Goal: Information Seeking & Learning: Learn about a topic

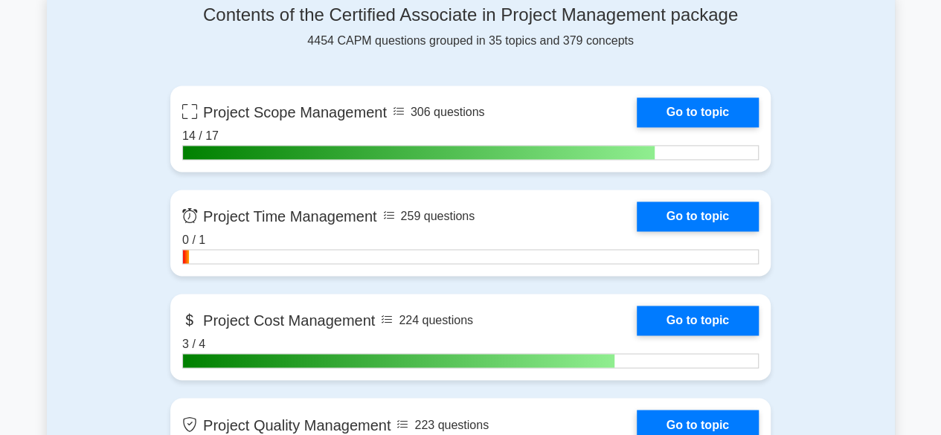
scroll to position [1041, 0]
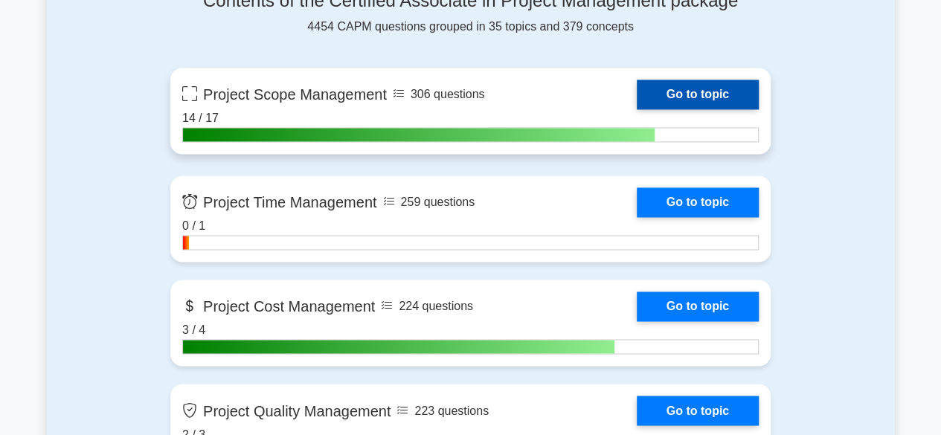
click at [701, 93] on link "Go to topic" at bounding box center [698, 95] width 122 height 30
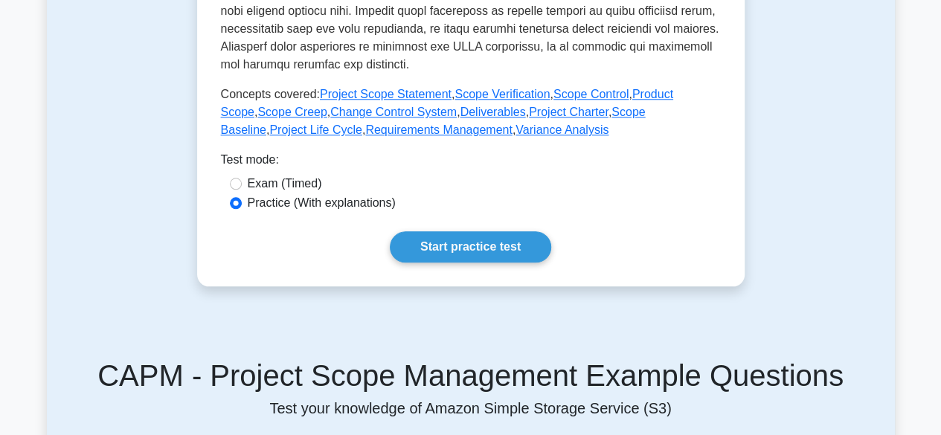
scroll to position [713, 0]
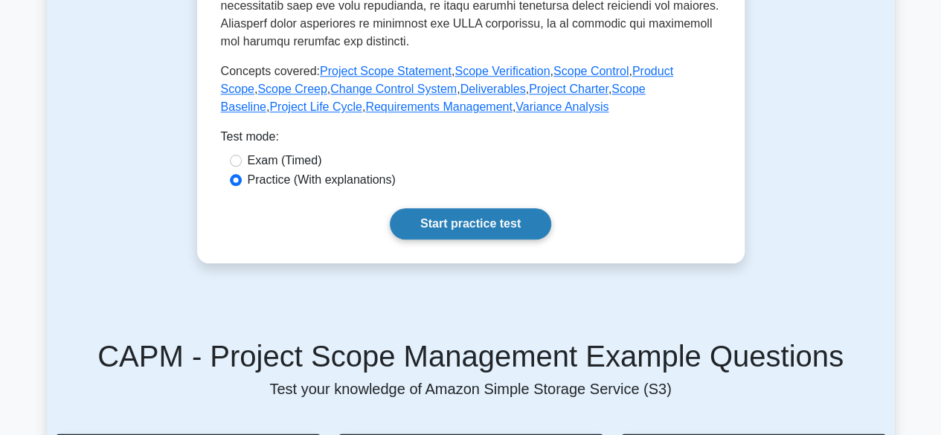
click at [466, 225] on link "Start practice test" at bounding box center [470, 223] width 161 height 31
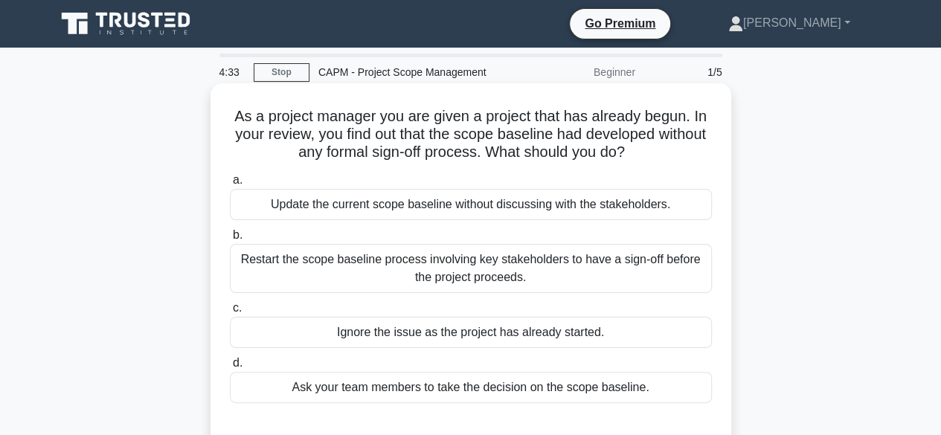
click at [470, 275] on div "Restart the scope baseline process involving key stakeholders to have a sign-of…" at bounding box center [471, 268] width 482 height 49
click at [230, 240] on input "b. Restart the scope baseline process involving key stakeholders to have a sign…" at bounding box center [230, 236] width 0 height 10
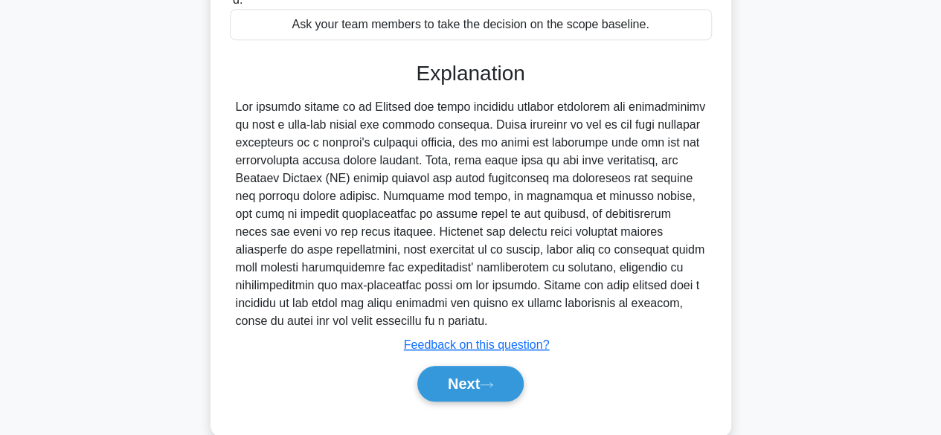
scroll to position [391, 0]
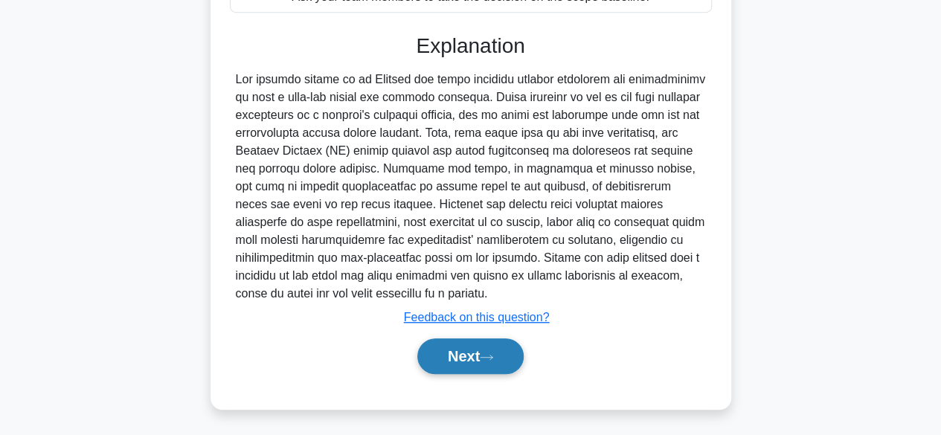
click at [459, 360] on button "Next" at bounding box center [470, 356] width 106 height 36
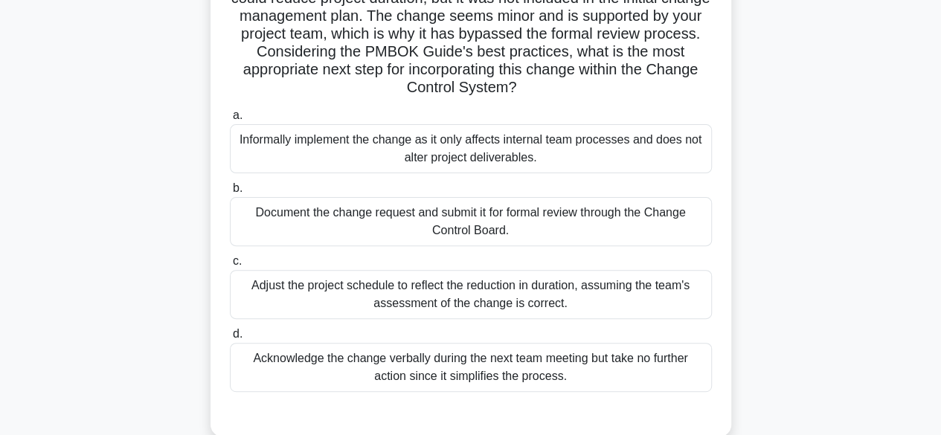
scroll to position [149, 0]
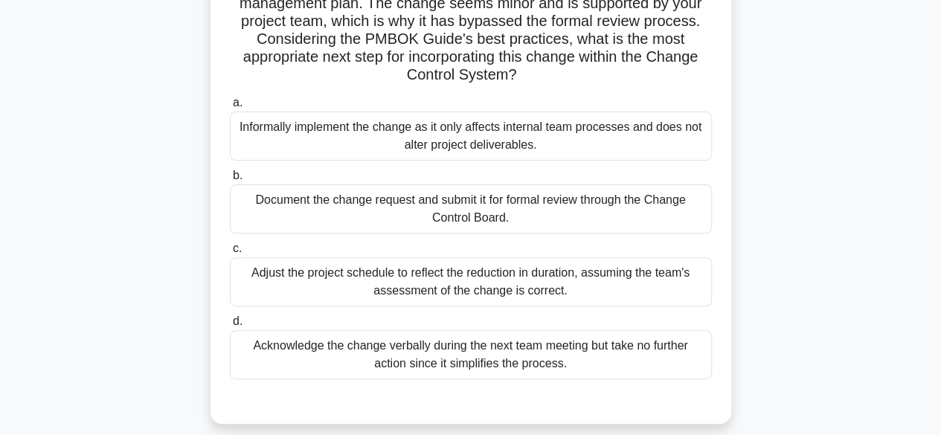
click at [584, 213] on div "Document the change request and submit it for formal review through the Change …" at bounding box center [471, 208] width 482 height 49
click at [230, 181] on input "b. Document the change request and submit it for formal review through the Chan…" at bounding box center [230, 176] width 0 height 10
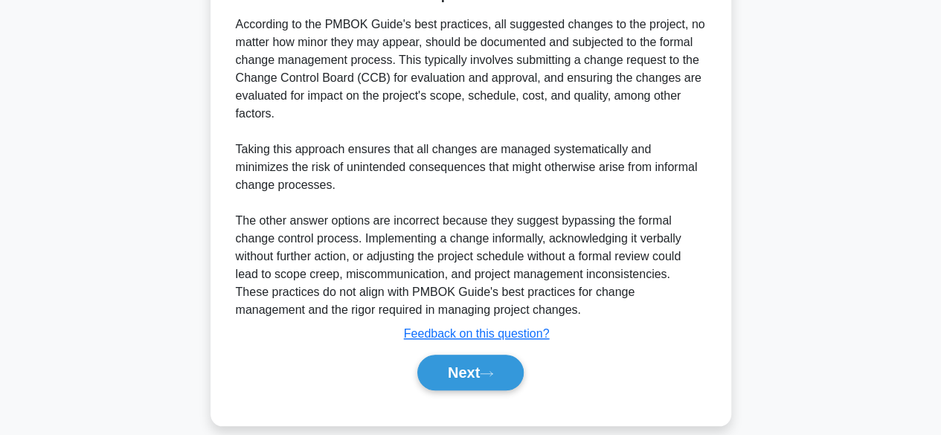
scroll to position [587, 0]
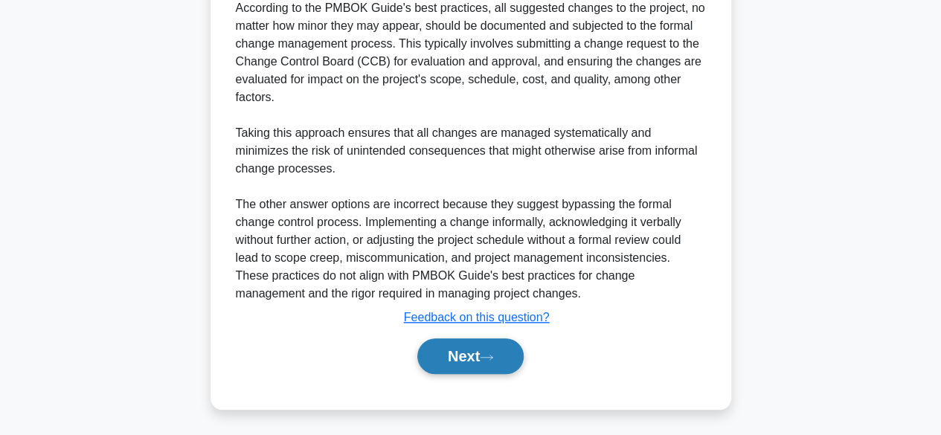
click at [481, 367] on button "Next" at bounding box center [470, 356] width 106 height 36
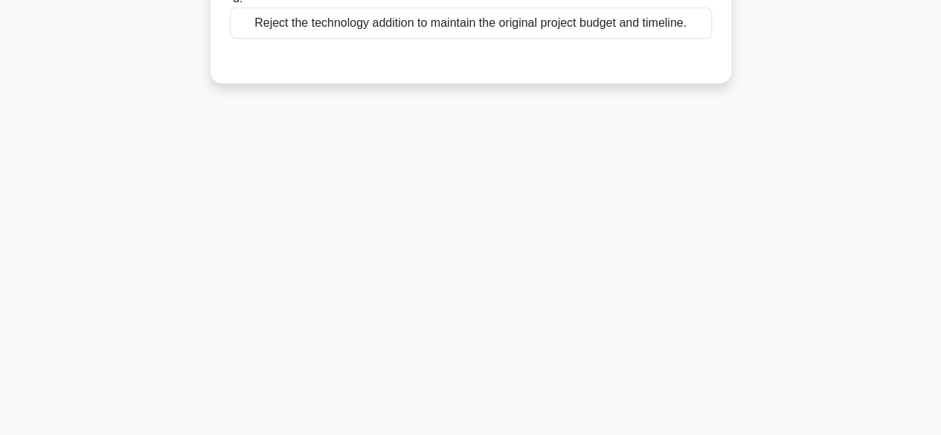
scroll to position [0, 0]
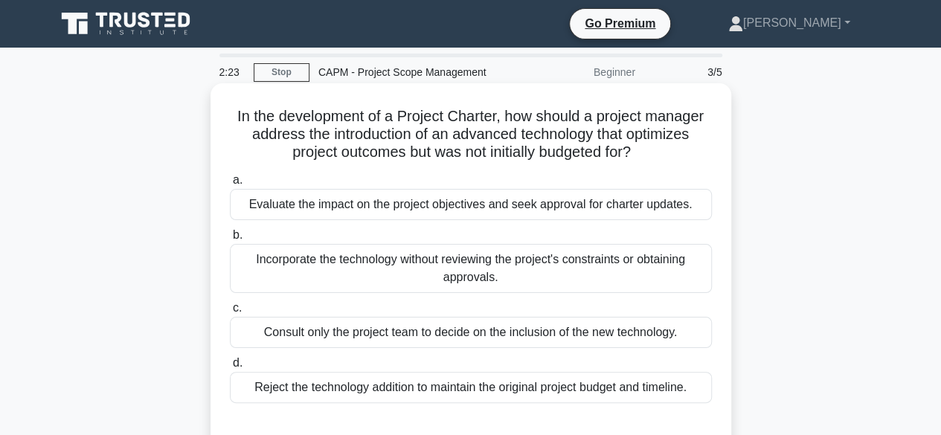
click at [472, 211] on div "Evaluate the impact on the project objectives and seek approval for charter upd…" at bounding box center [471, 204] width 482 height 31
click at [230, 185] on input "a. Evaluate the impact on the project objectives and seek approval for charter …" at bounding box center [230, 181] width 0 height 10
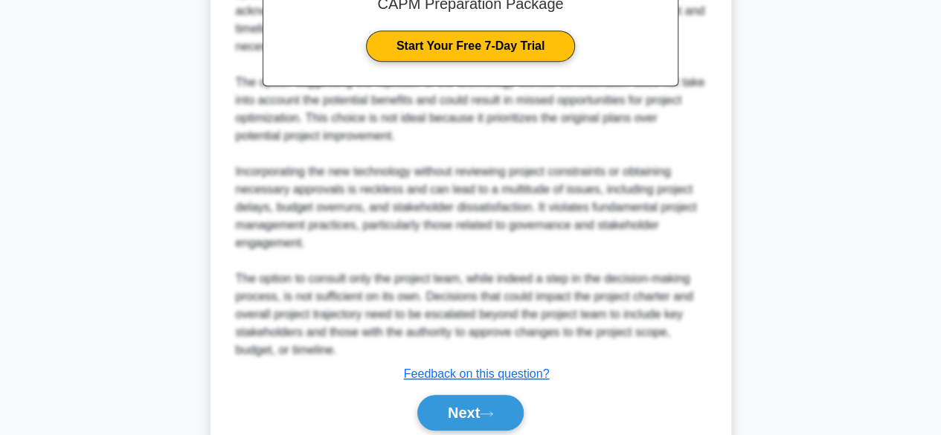
scroll to position [587, 0]
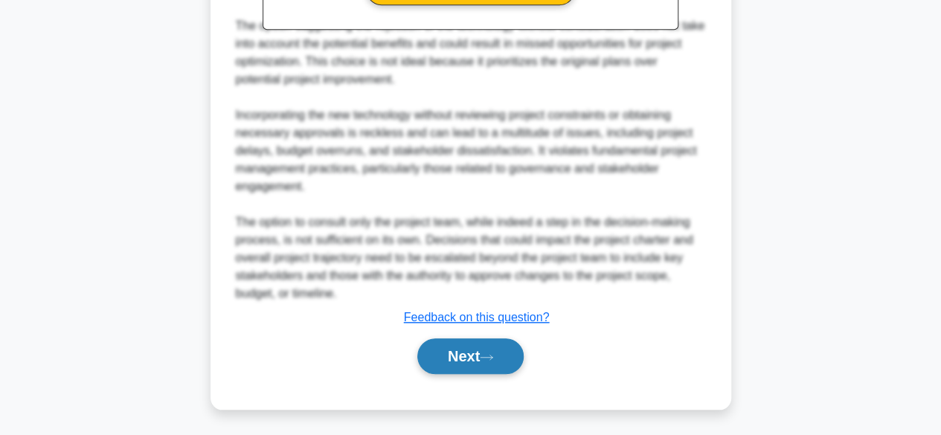
click at [466, 356] on button "Next" at bounding box center [470, 356] width 106 height 36
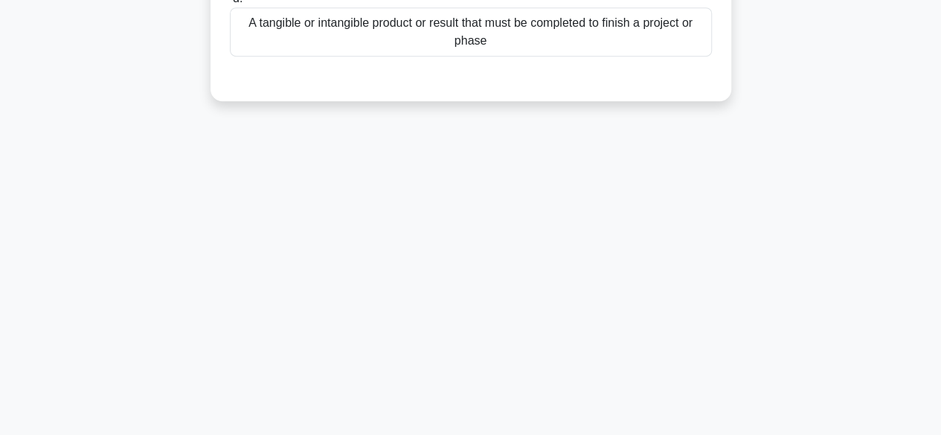
scroll to position [0, 0]
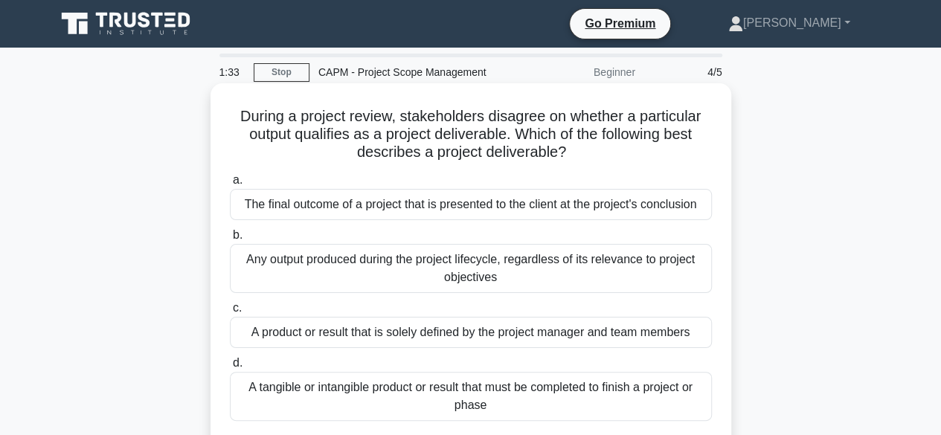
click at [516, 207] on div "The final outcome of a project that is presented to the client at the project's…" at bounding box center [471, 204] width 482 height 31
click at [230, 185] on input "a. The final outcome of a project that is presented to the client at the projec…" at bounding box center [230, 181] width 0 height 10
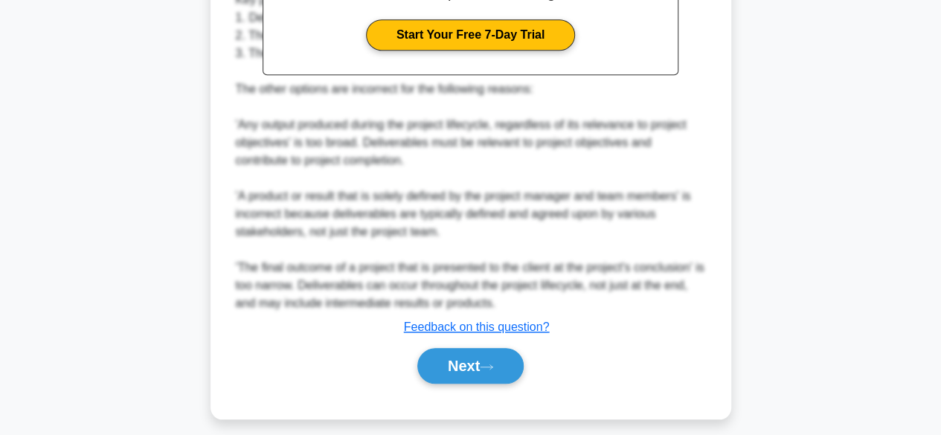
scroll to position [589, 0]
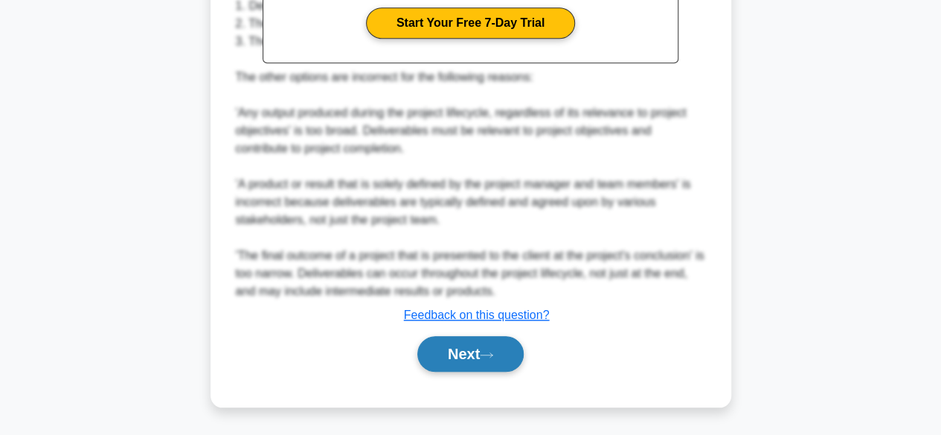
click at [471, 359] on button "Next" at bounding box center [470, 354] width 106 height 36
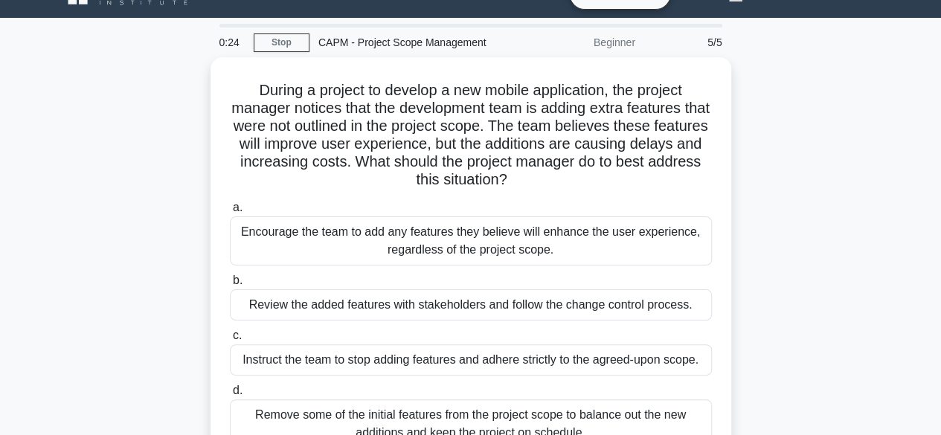
scroll to position [60, 0]
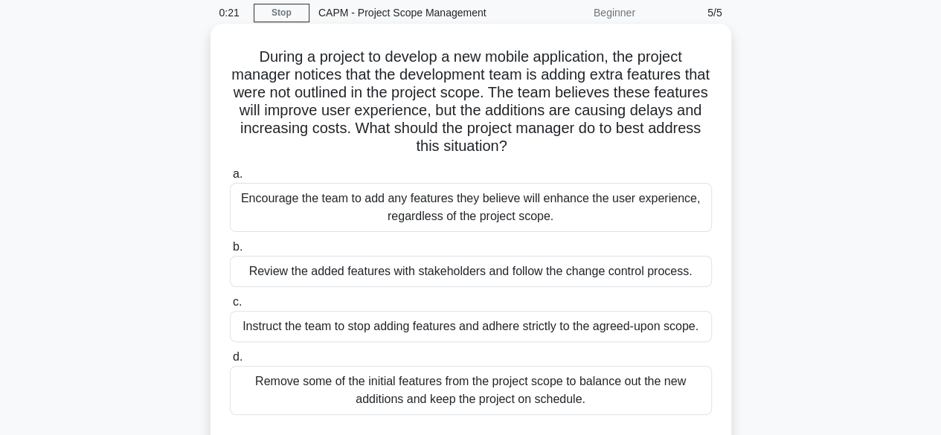
click at [425, 272] on div "Review the added features with stakeholders and follow the change control proce…" at bounding box center [471, 271] width 482 height 31
click at [230, 252] on input "b. Review the added features with stakeholders and follow the change control pr…" at bounding box center [230, 248] width 0 height 10
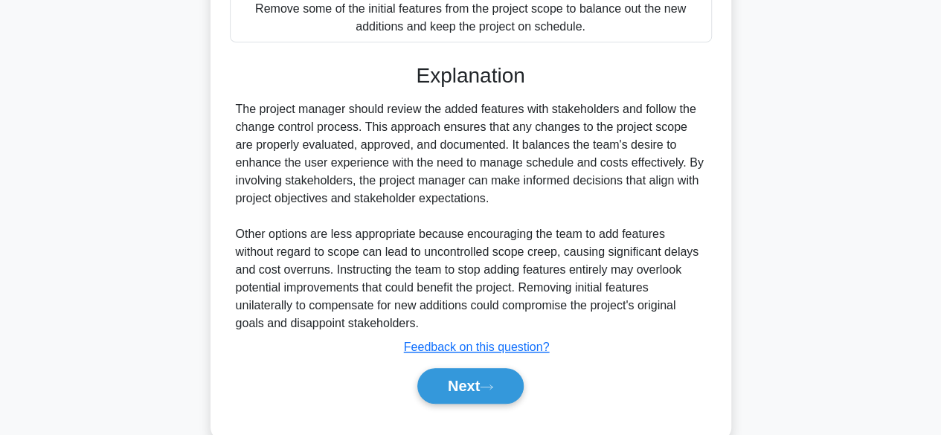
scroll to position [462, 0]
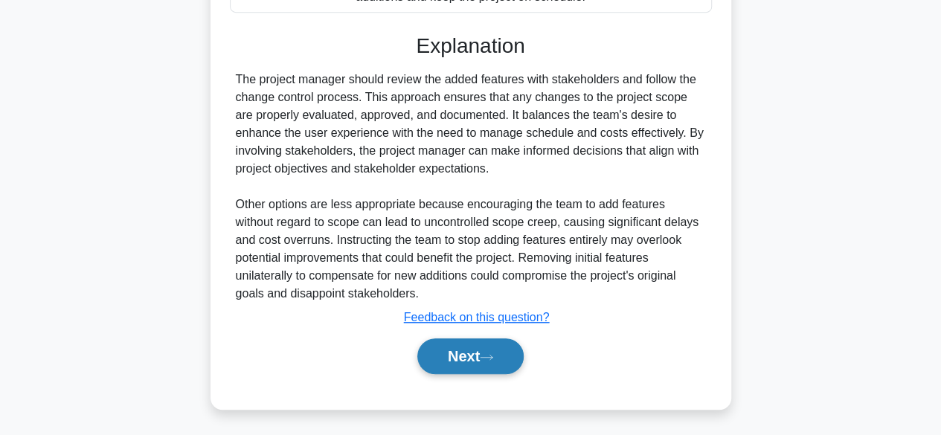
click at [454, 350] on button "Next" at bounding box center [470, 356] width 106 height 36
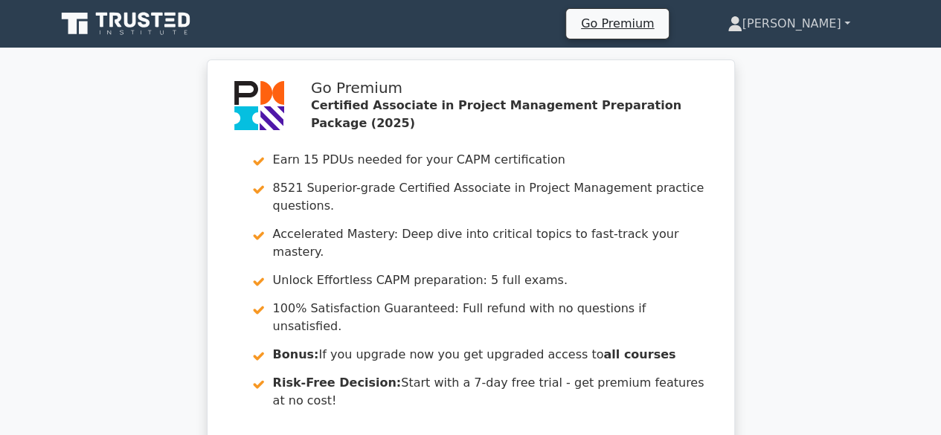
click at [844, 22] on link "[PERSON_NAME]" at bounding box center [789, 24] width 194 height 30
click at [791, 59] on link "Profile" at bounding box center [752, 59] width 118 height 24
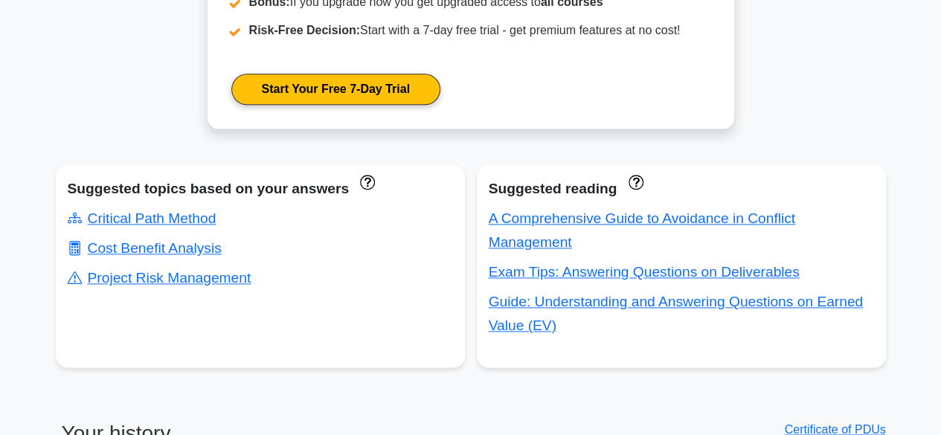
scroll to position [875, 0]
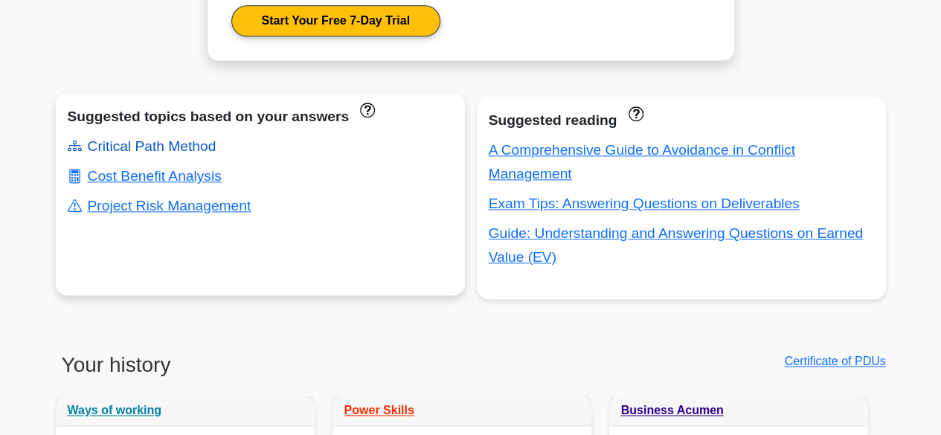
click at [180, 145] on link "Critical Path Method" at bounding box center [142, 146] width 149 height 16
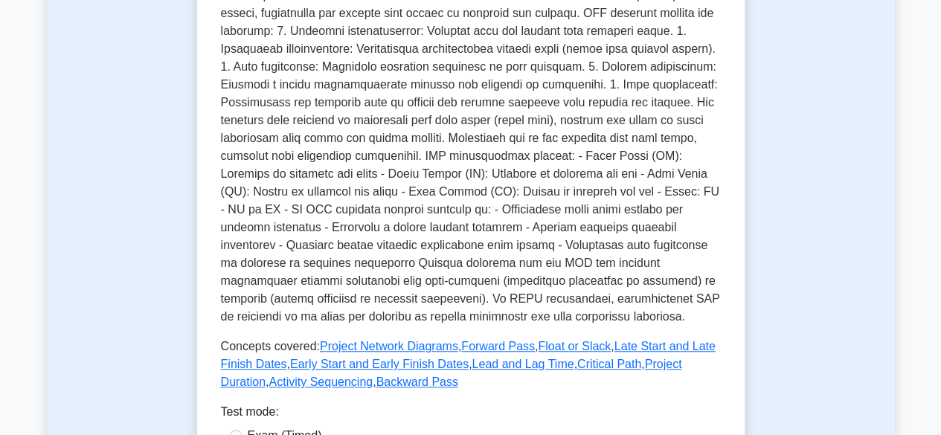
scroll to position [436, 0]
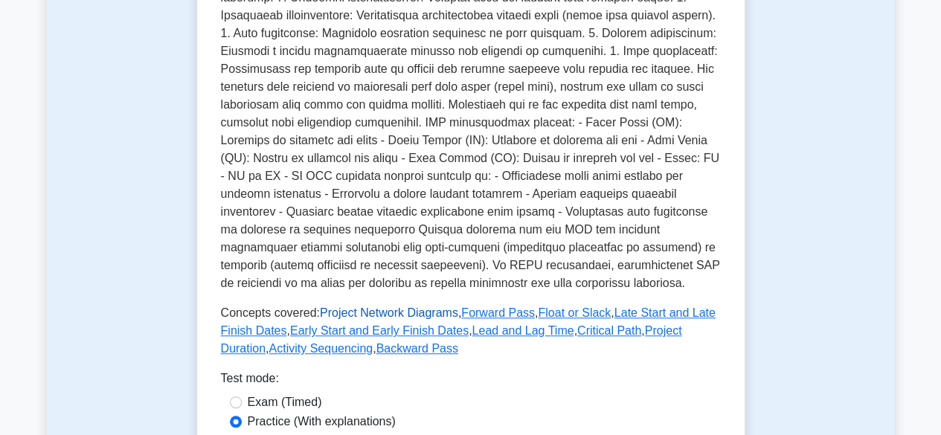
click at [373, 306] on link "Project Network Diagrams" at bounding box center [389, 312] width 138 height 13
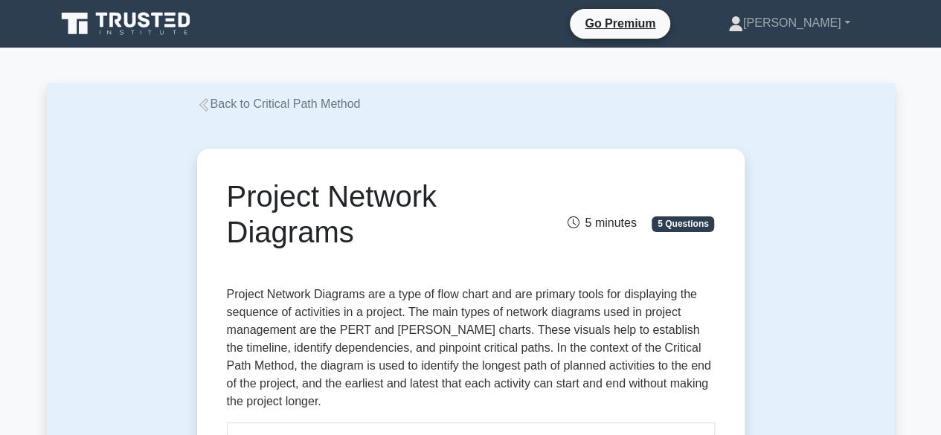
click at [300, 107] on link "Back to Critical Path Method" at bounding box center [279, 103] width 164 height 13
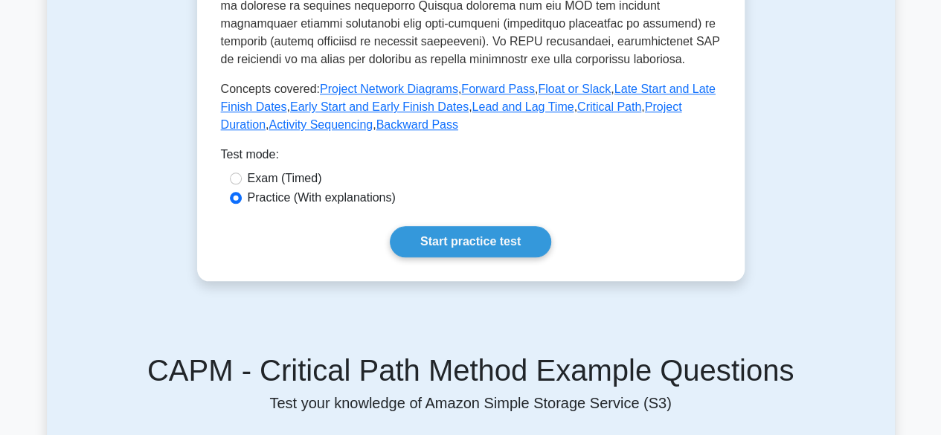
scroll to position [693, 0]
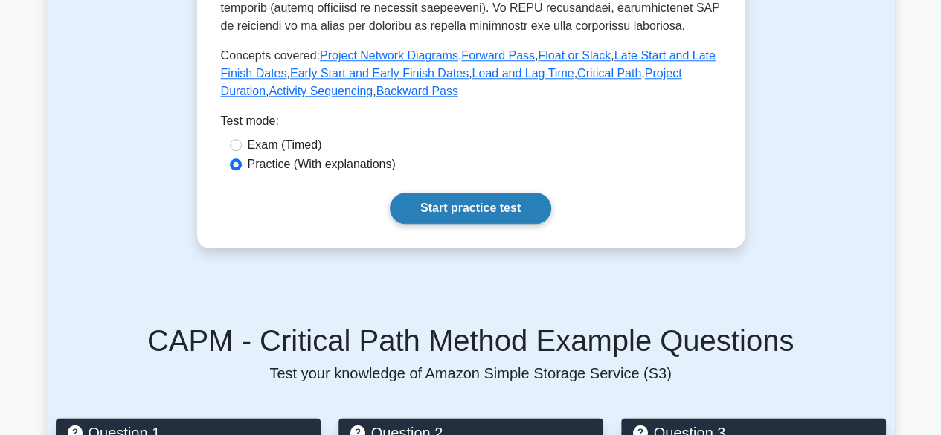
click at [472, 193] on link "Start practice test" at bounding box center [470, 208] width 161 height 31
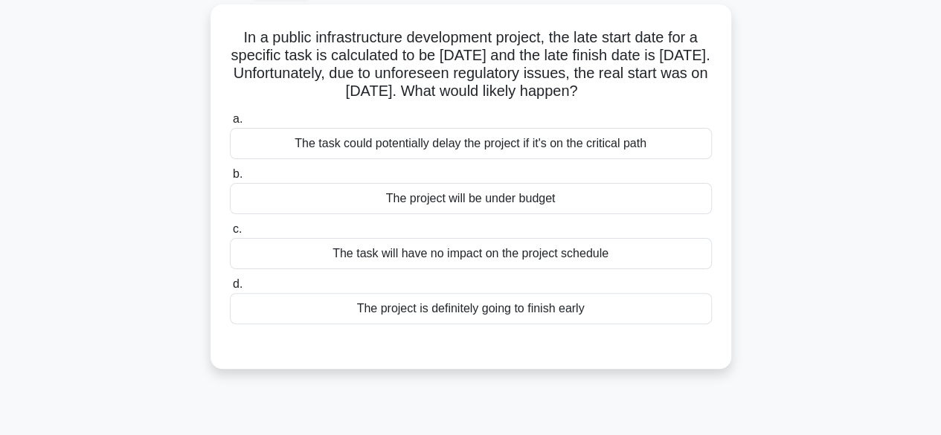
scroll to position [89, 0]
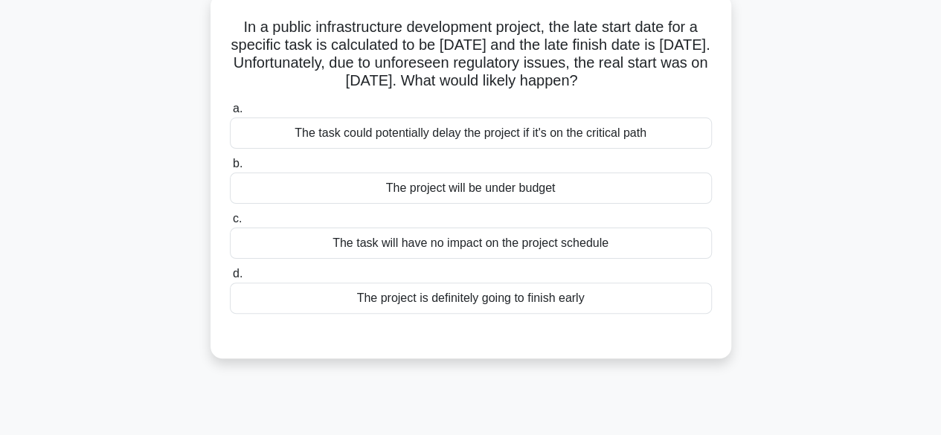
click at [512, 136] on div "The task could potentially delay the project if it's on the critical path" at bounding box center [471, 133] width 482 height 31
click at [230, 114] on input "a. The task could potentially delay the project if it's on the critical path" at bounding box center [230, 109] width 0 height 10
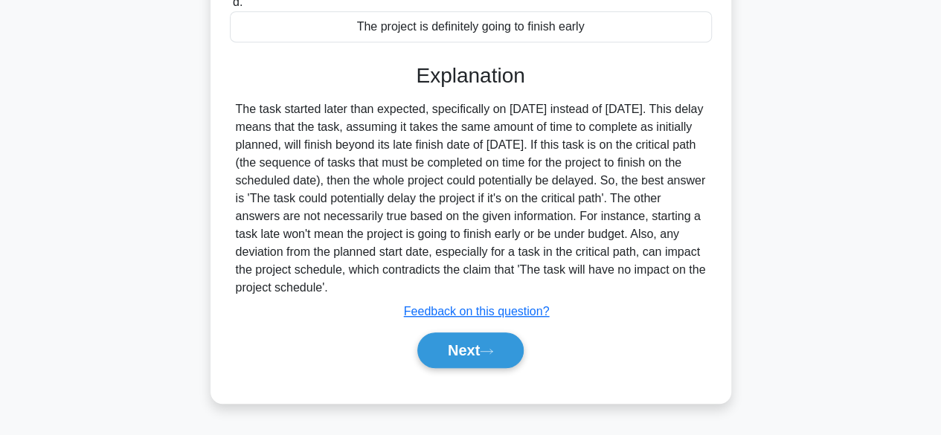
scroll to position [368, 0]
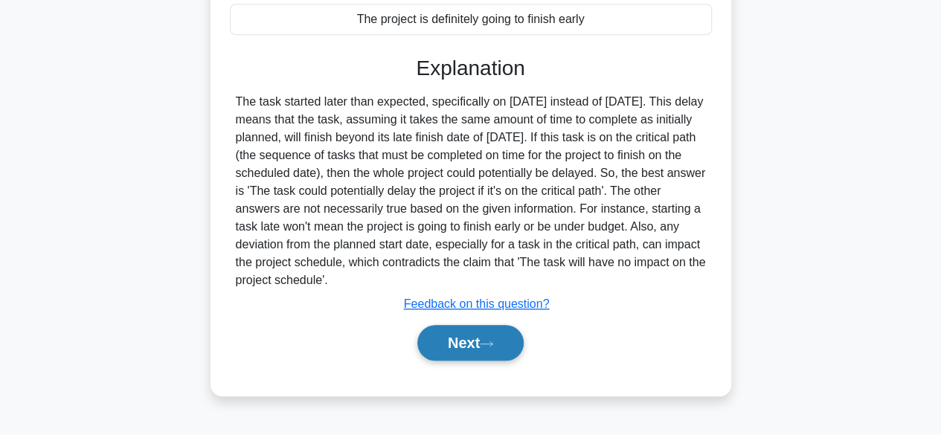
click at [449, 349] on button "Next" at bounding box center [470, 343] width 106 height 36
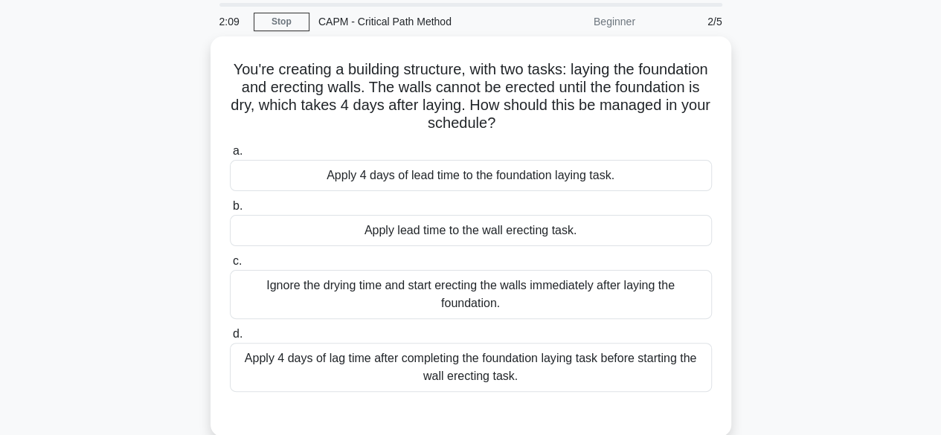
scroll to position [60, 0]
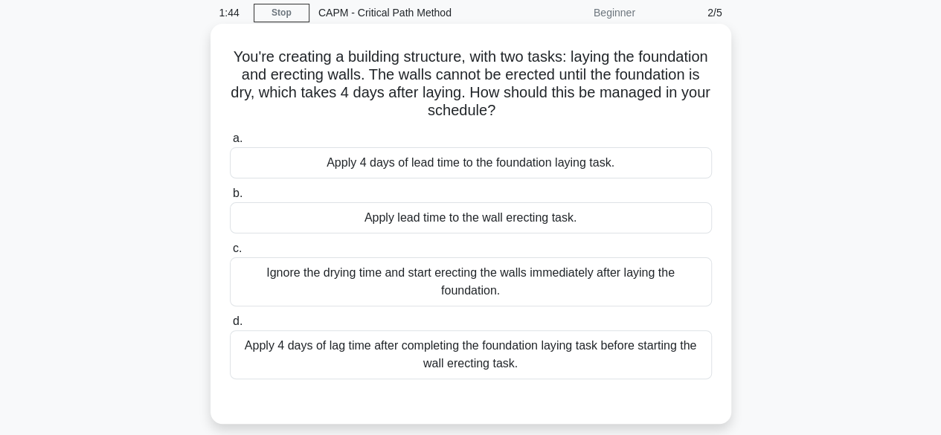
click at [434, 349] on div "Apply 4 days of lag time after completing the foundation laying task before sta…" at bounding box center [471, 354] width 482 height 49
click at [230, 327] on input "d. Apply 4 days of lag time after completing the foundation laying task before …" at bounding box center [230, 322] width 0 height 10
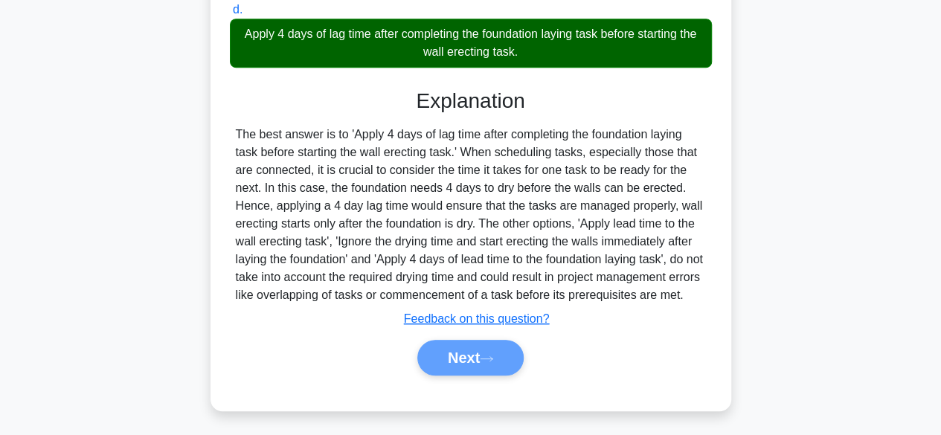
scroll to position [391, 0]
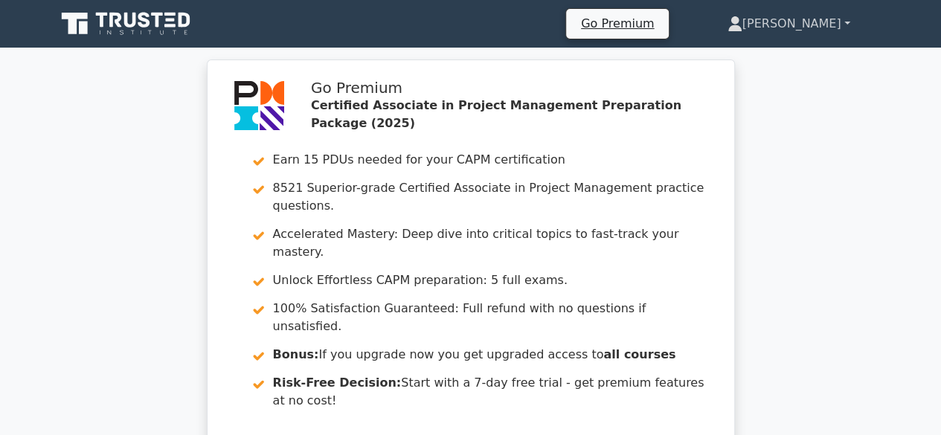
click at [847, 24] on link "[PERSON_NAME]" at bounding box center [789, 24] width 194 height 30
click at [780, 64] on link "Profile" at bounding box center [752, 59] width 118 height 24
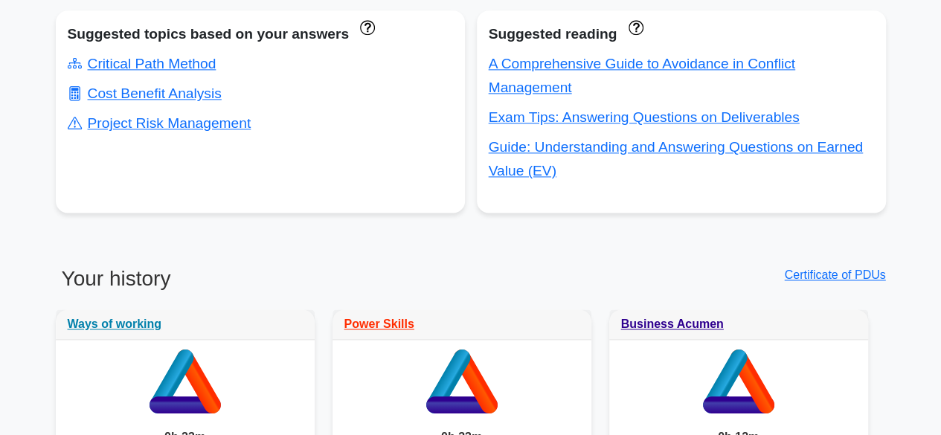
scroll to position [971, 0]
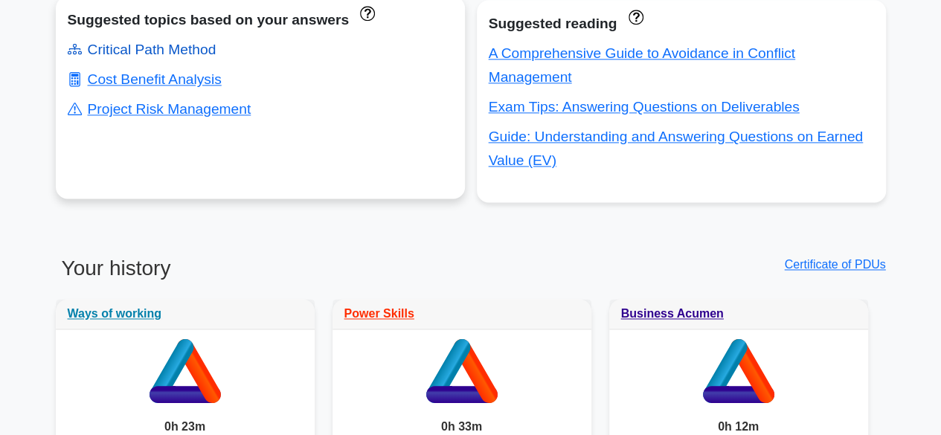
click at [190, 50] on link "Critical Path Method" at bounding box center [142, 50] width 149 height 16
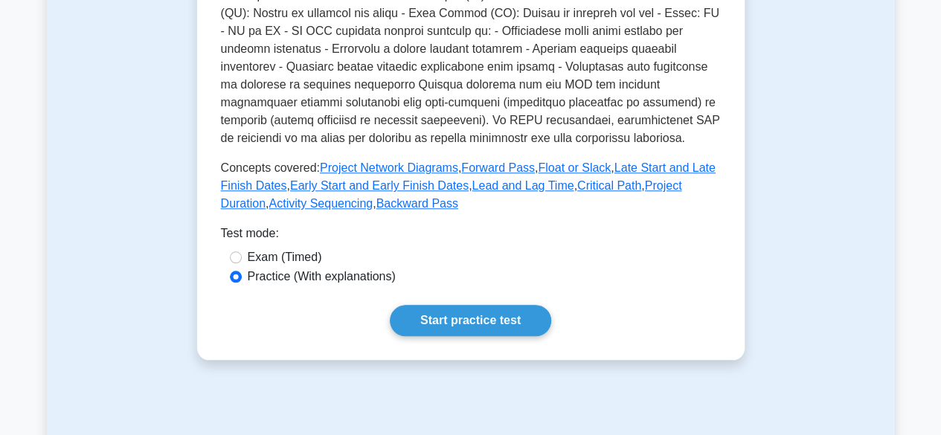
scroll to position [644, 0]
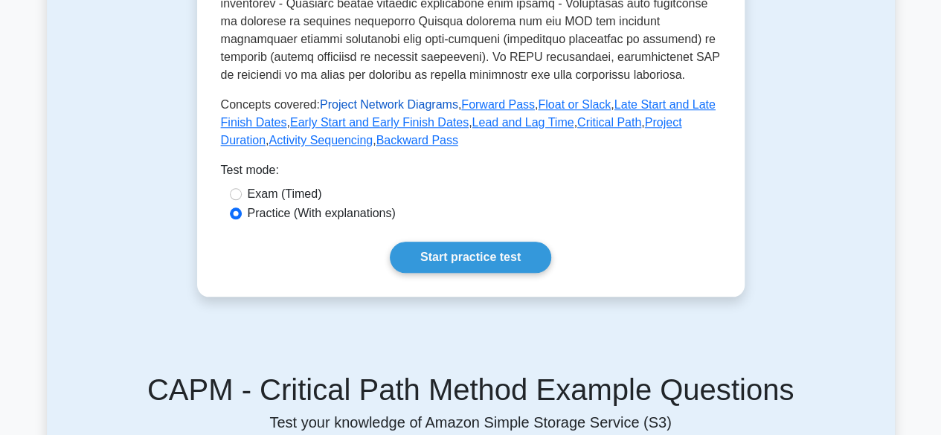
click at [412, 98] on link "Project Network Diagrams" at bounding box center [389, 104] width 138 height 13
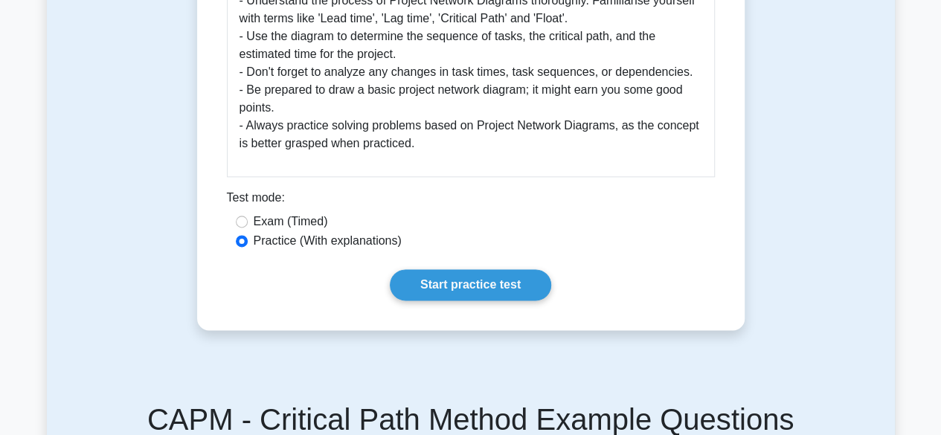
scroll to position [852, 0]
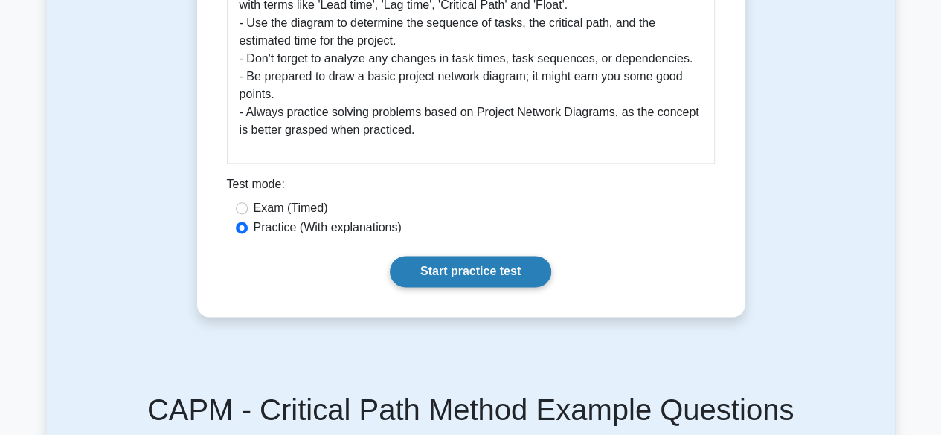
click at [489, 274] on link "Start practice test" at bounding box center [470, 271] width 161 height 31
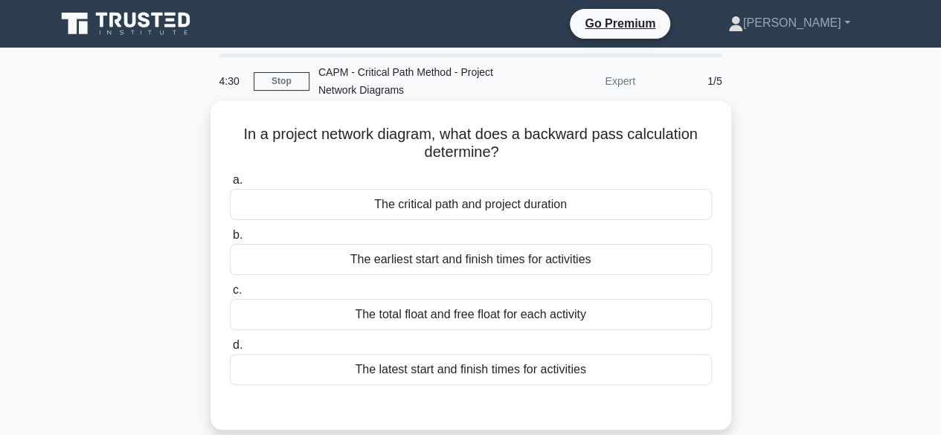
click at [479, 371] on div "The latest start and finish times for activities" at bounding box center [471, 369] width 482 height 31
click at [230, 350] on input "d. The latest start and finish times for activities" at bounding box center [230, 346] width 0 height 10
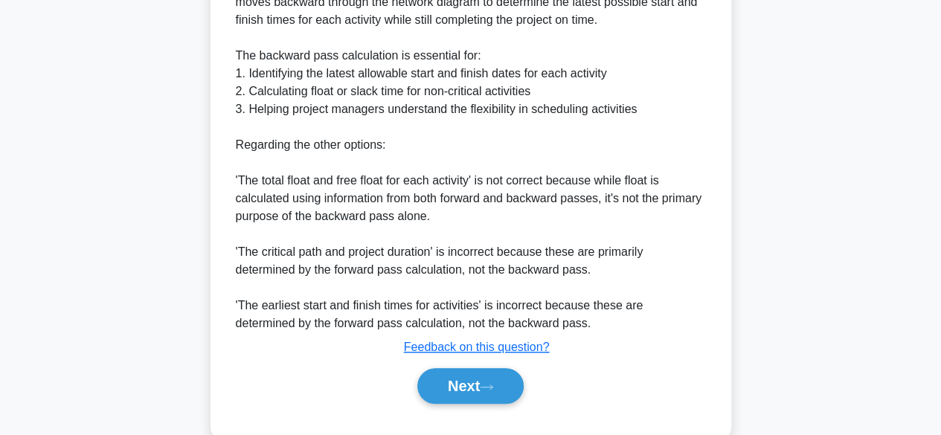
scroll to position [551, 0]
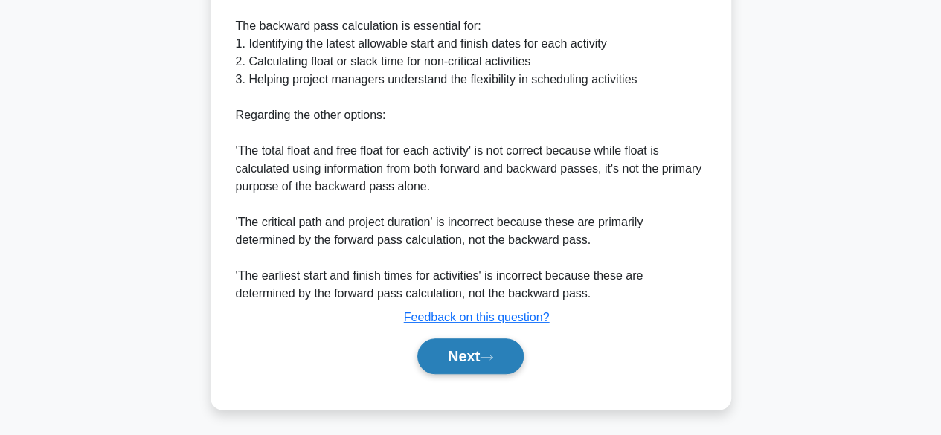
click at [455, 356] on button "Next" at bounding box center [470, 356] width 106 height 36
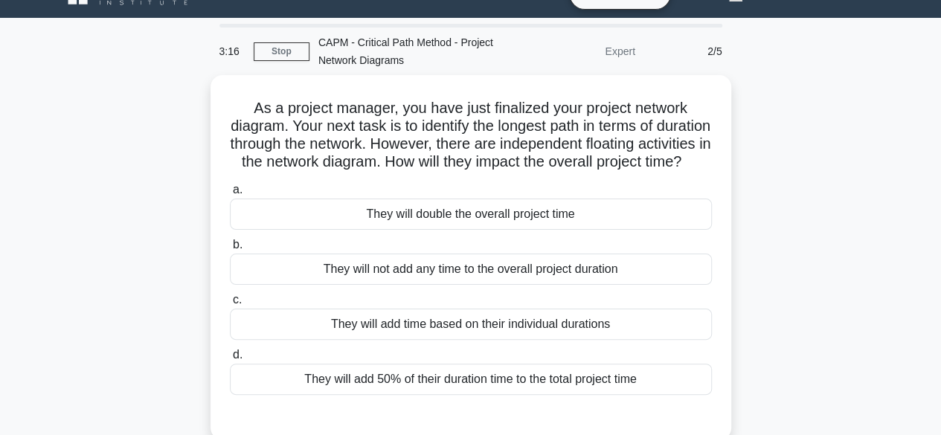
scroll to position [60, 0]
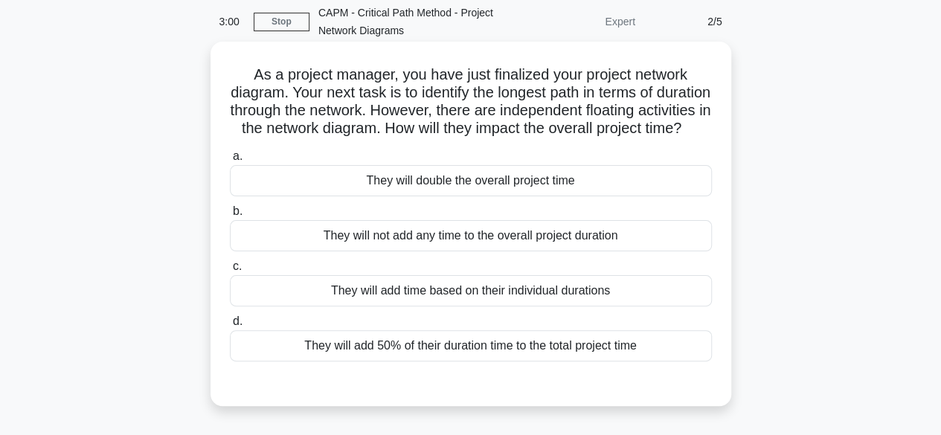
click at [506, 306] on div "They will add time based on their individual durations" at bounding box center [471, 290] width 482 height 31
click at [230, 272] on input "c. They will add time based on their individual durations" at bounding box center [230, 267] width 0 height 10
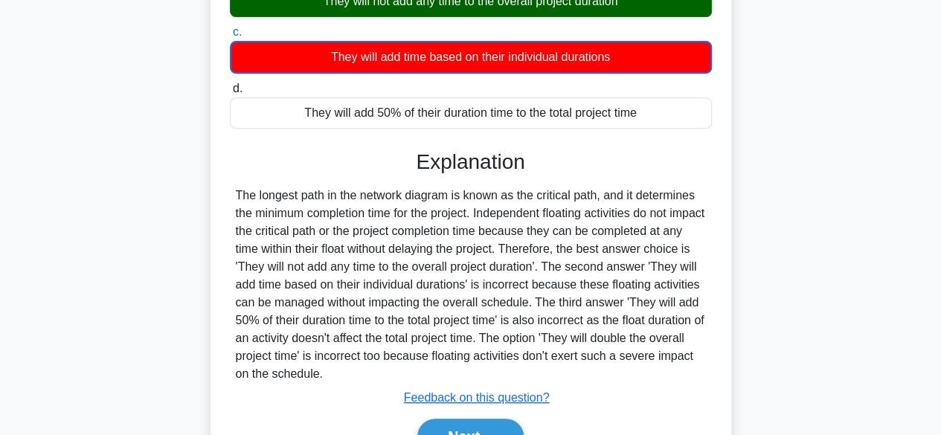
scroll to position [393, 0]
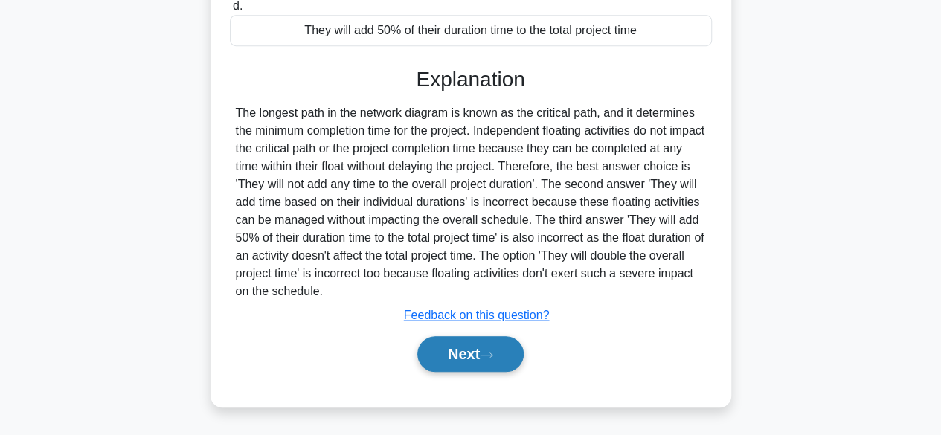
click at [461, 361] on button "Next" at bounding box center [470, 354] width 106 height 36
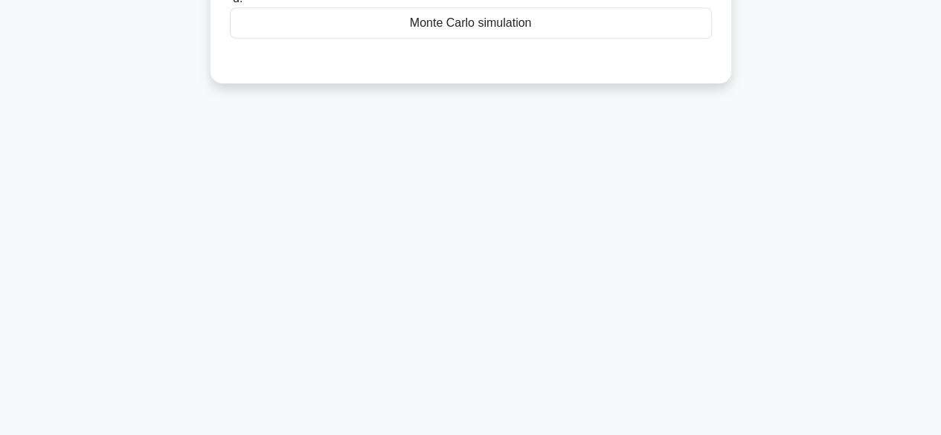
scroll to position [0, 0]
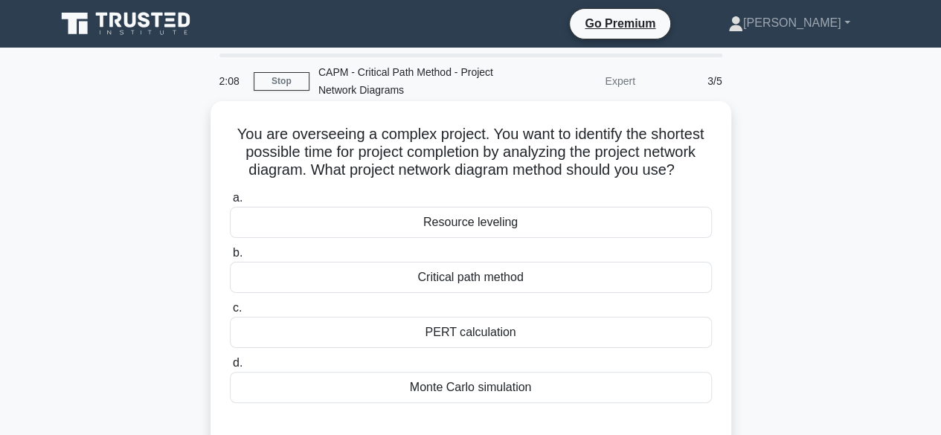
click at [486, 284] on div "Critical path method" at bounding box center [471, 277] width 482 height 31
click at [230, 258] on input "b. Critical path method" at bounding box center [230, 253] width 0 height 10
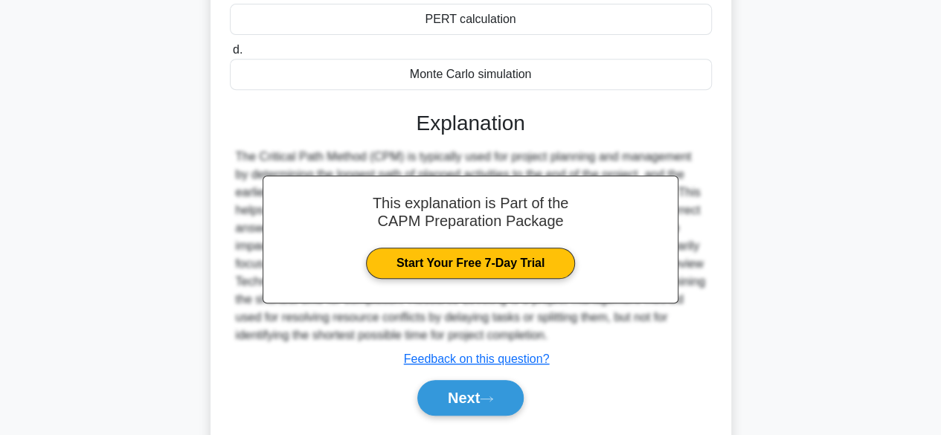
scroll to position [368, 0]
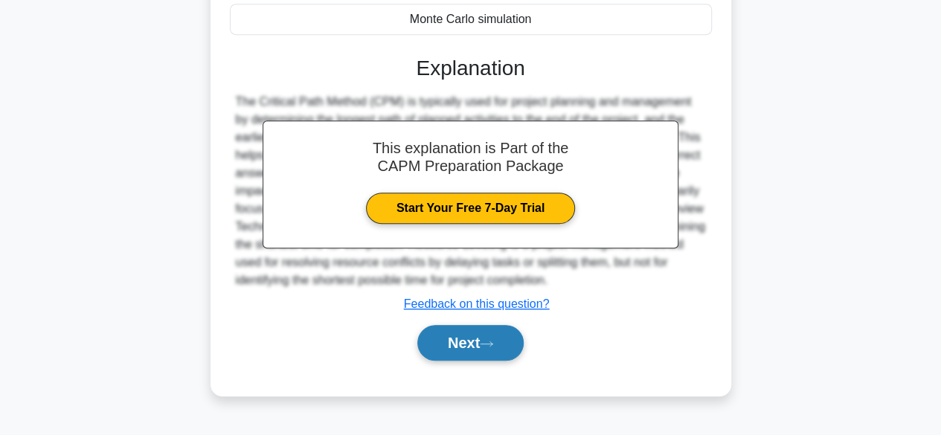
click at [454, 346] on button "Next" at bounding box center [470, 343] width 106 height 36
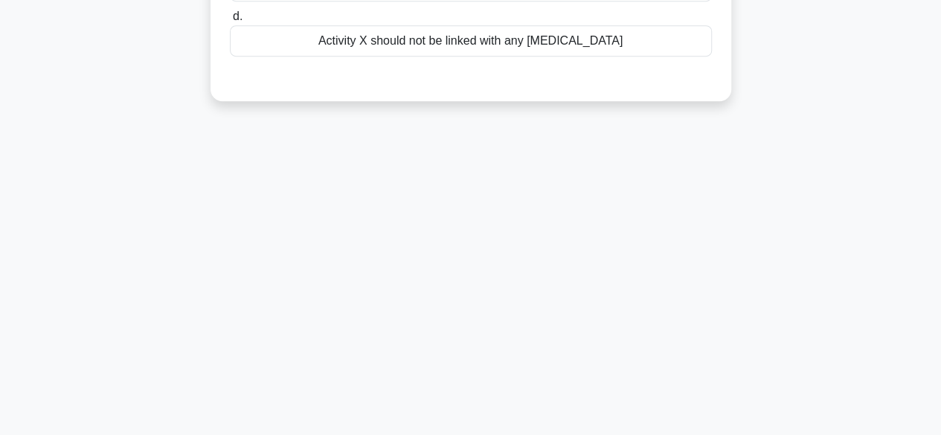
scroll to position [0, 0]
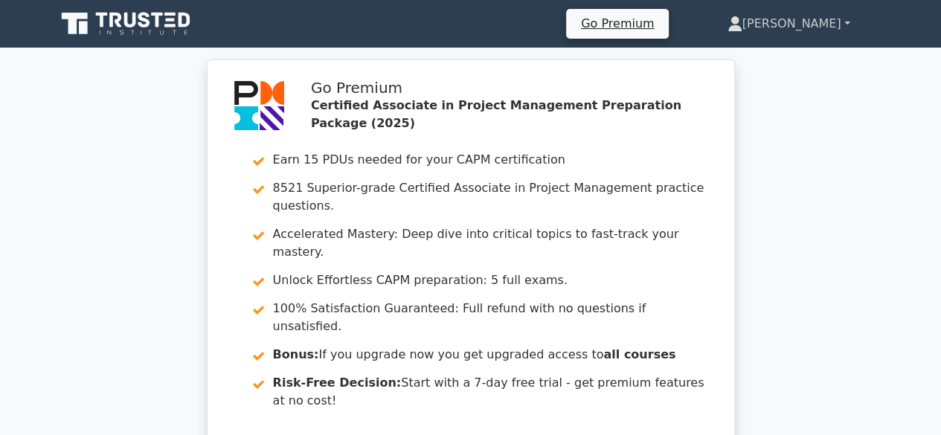
click at [845, 26] on link "[PERSON_NAME]" at bounding box center [789, 24] width 194 height 30
click at [790, 55] on link "Profile" at bounding box center [752, 59] width 118 height 24
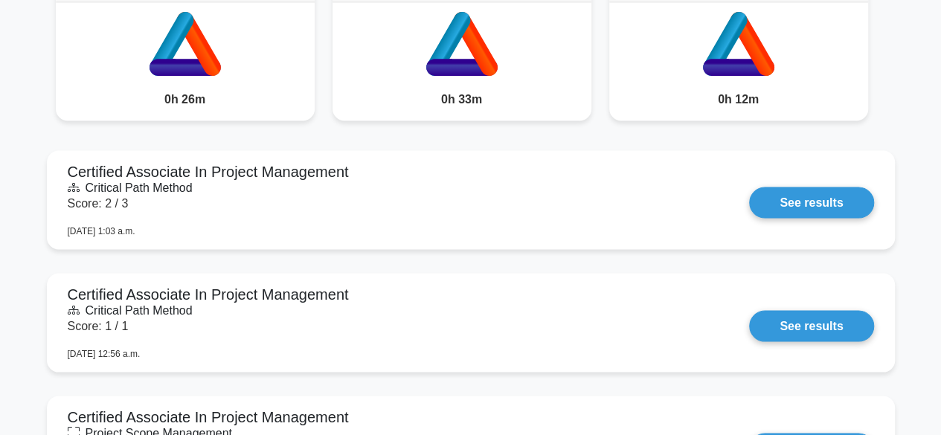
scroll to position [918, 0]
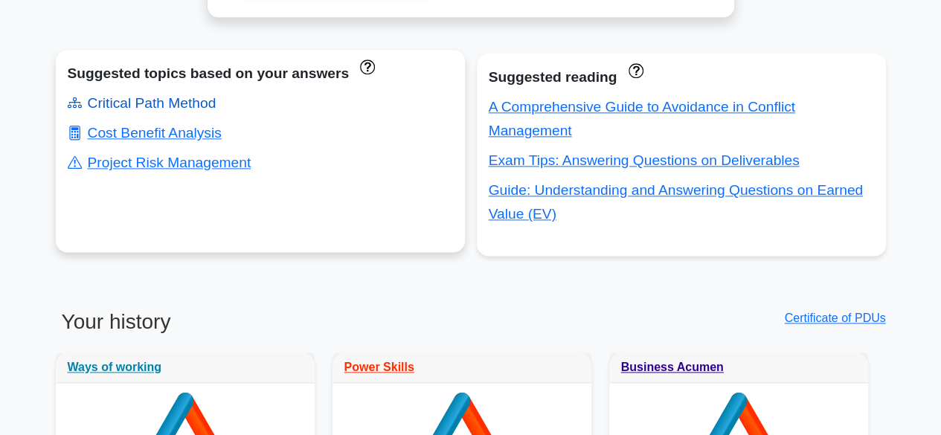
click at [177, 108] on link "Critical Path Method" at bounding box center [142, 103] width 149 height 16
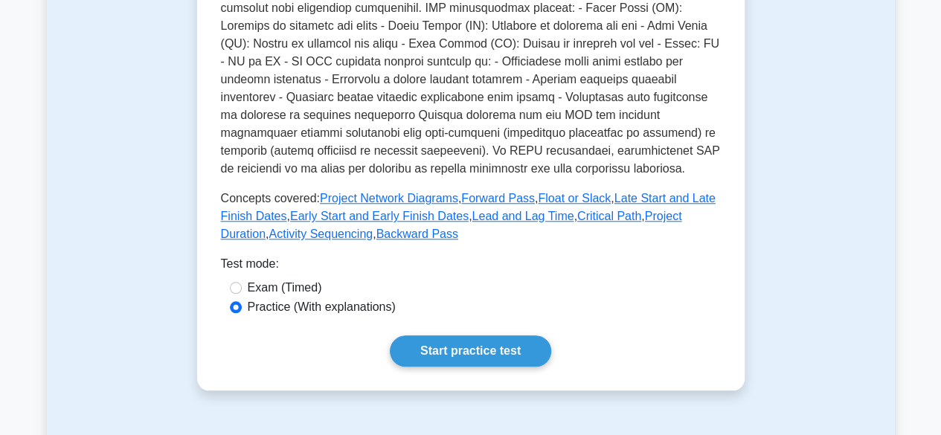
scroll to position [614, 0]
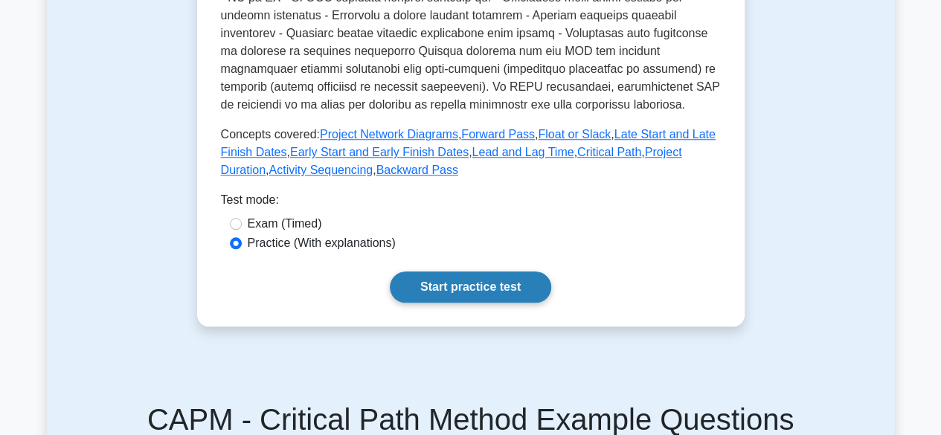
click at [507, 278] on link "Start practice test" at bounding box center [470, 287] width 161 height 31
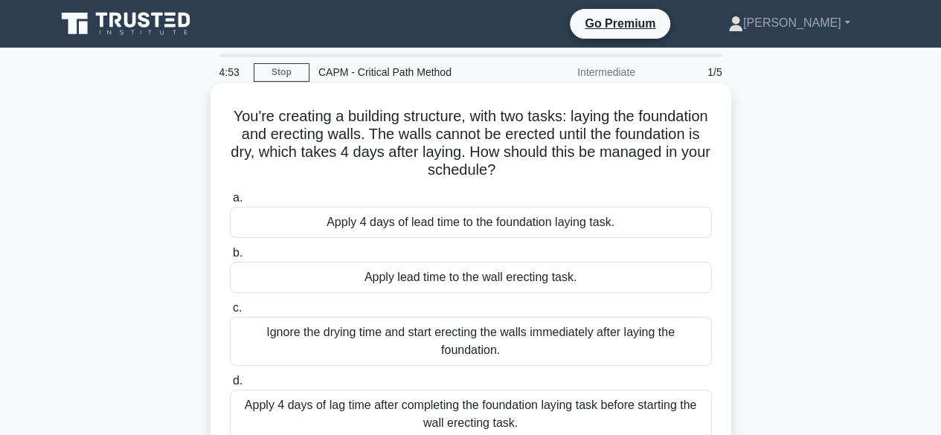
click at [507, 411] on div "Apply 4 days of lag time after completing the foundation laying task before sta…" at bounding box center [471, 414] width 482 height 49
click at [230, 386] on input "d. Apply 4 days of lag time after completing the foundation laying task before …" at bounding box center [230, 381] width 0 height 10
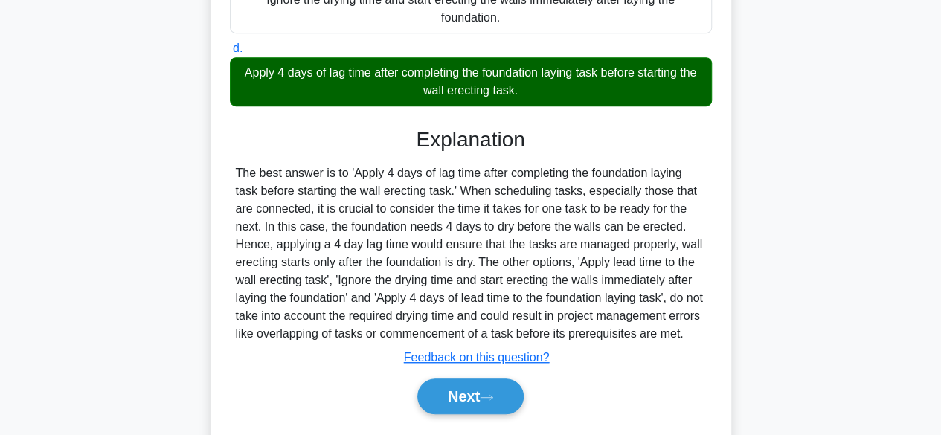
scroll to position [391, 0]
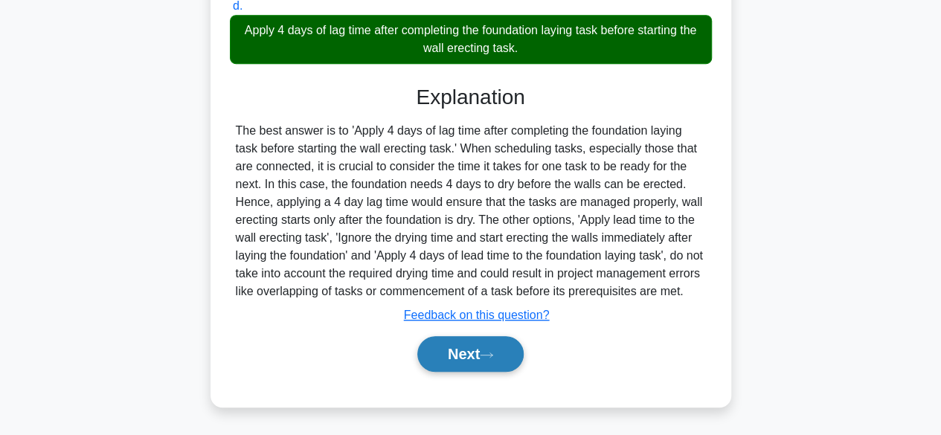
click at [470, 353] on button "Next" at bounding box center [470, 354] width 106 height 36
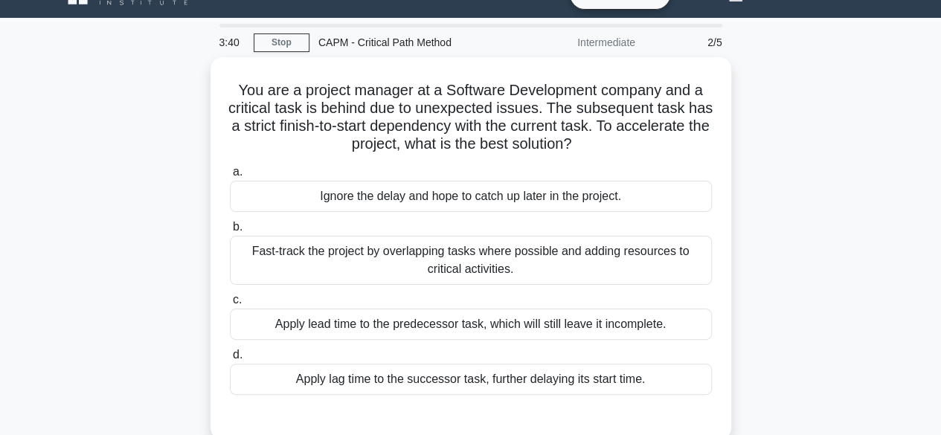
scroll to position [60, 0]
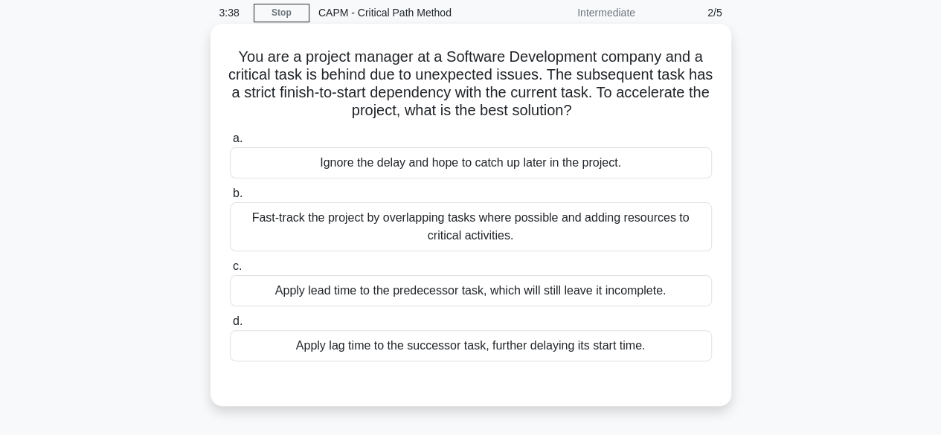
click at [592, 228] on div "Fast-track the project by overlapping tasks where possible and adding resources…" at bounding box center [471, 226] width 482 height 49
click at [230, 199] on input "b. Fast-track the project by overlapping tasks where possible and adding resour…" at bounding box center [230, 194] width 0 height 10
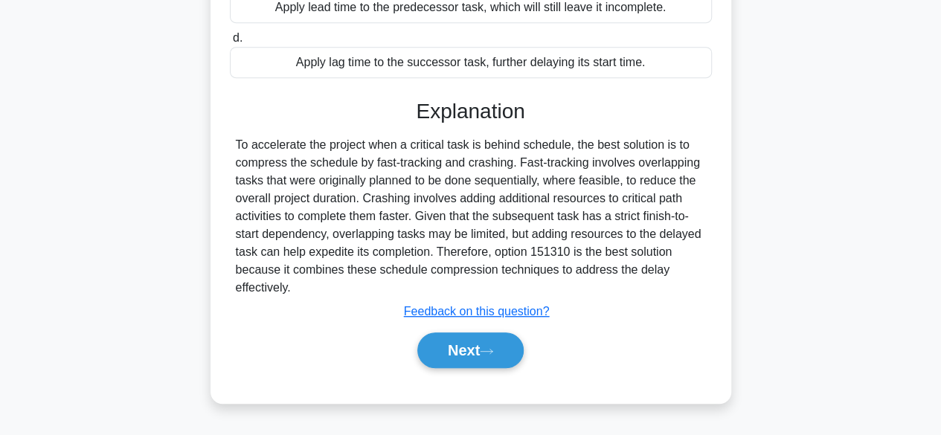
scroll to position [368, 0]
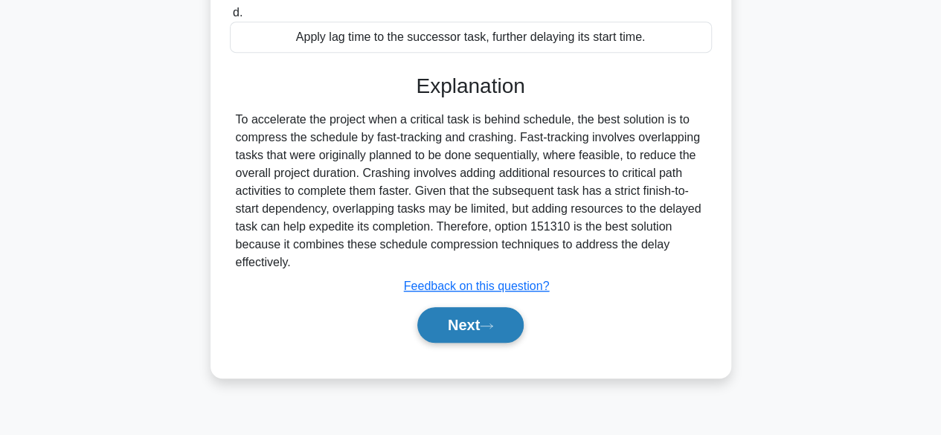
click at [463, 325] on button "Next" at bounding box center [470, 325] width 106 height 36
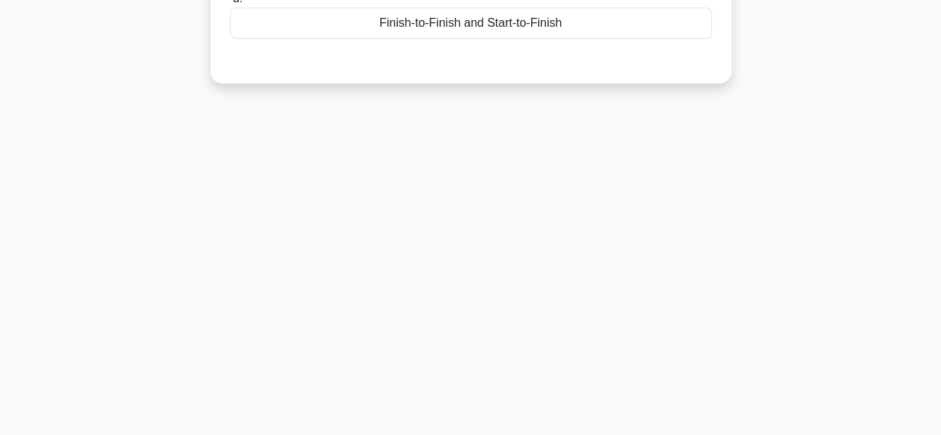
scroll to position [0, 0]
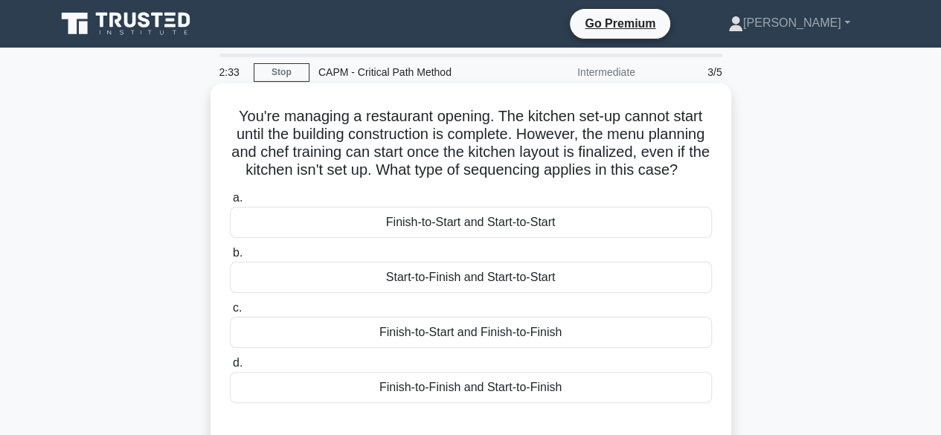
click at [528, 293] on div "Start-to-Finish and Start-to-Start" at bounding box center [471, 277] width 482 height 31
click at [230, 258] on input "b. Start-to-Finish and Start-to-Start" at bounding box center [230, 253] width 0 height 10
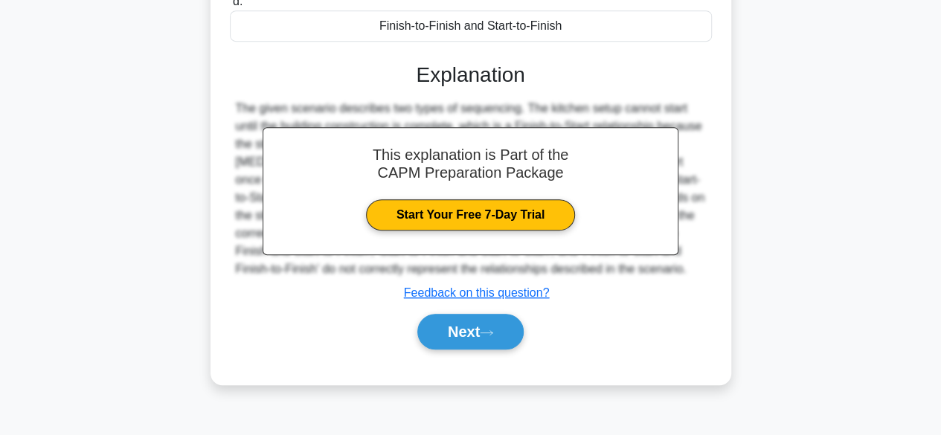
scroll to position [368, 0]
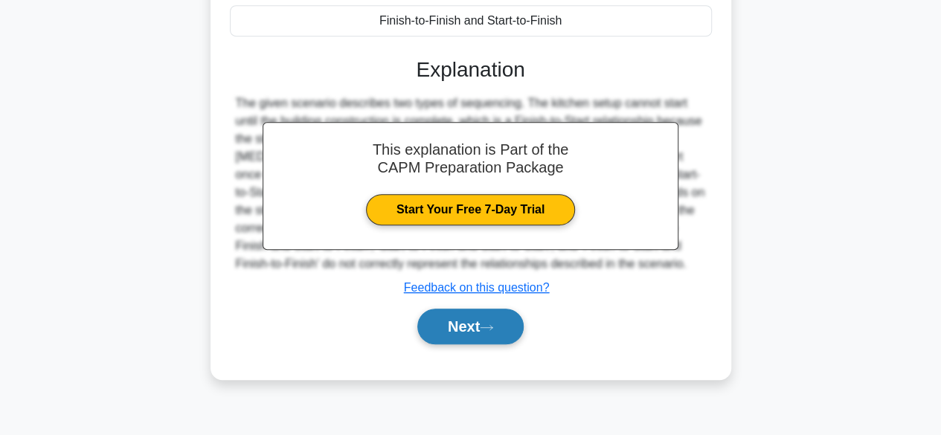
click at [490, 332] on icon at bounding box center [486, 328] width 13 height 8
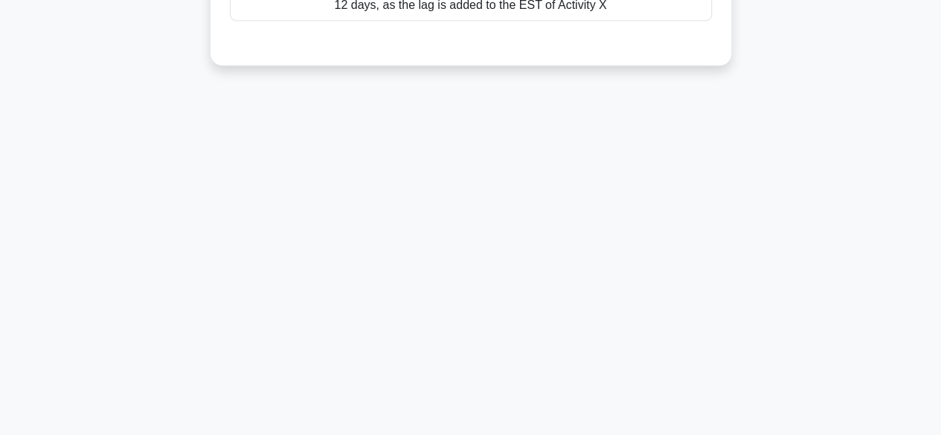
scroll to position [0, 0]
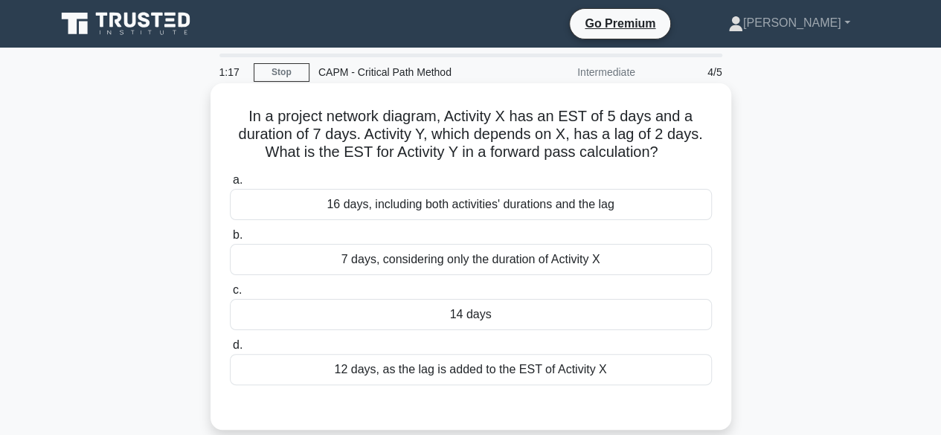
click at [631, 205] on div "16 days, including both activities' durations and the lag" at bounding box center [471, 204] width 482 height 31
click at [230, 185] on input "a. 16 days, including both activities' durations and the lag" at bounding box center [230, 181] width 0 height 10
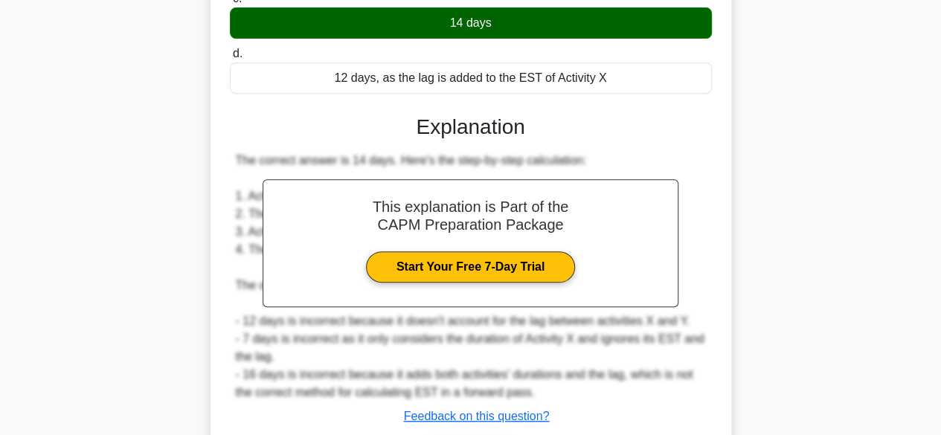
scroll to position [393, 0]
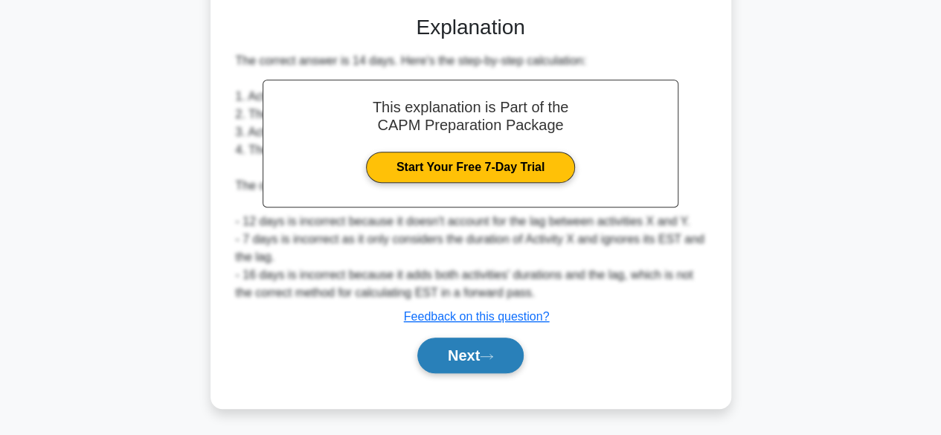
click at [481, 358] on button "Next" at bounding box center [470, 356] width 106 height 36
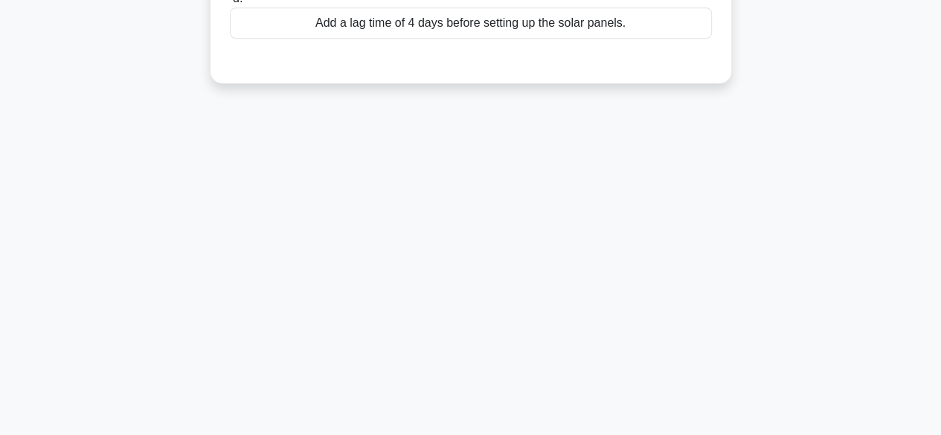
scroll to position [0, 0]
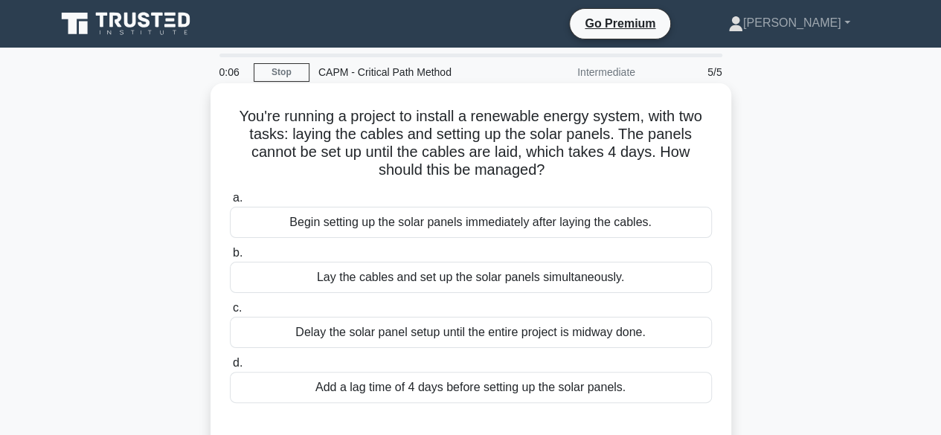
click at [603, 389] on div "Add a lag time of 4 days before setting up the solar panels." at bounding box center [471, 387] width 482 height 31
click at [230, 368] on input "d. Add a lag time of 4 days before setting up the solar panels." at bounding box center [230, 364] width 0 height 10
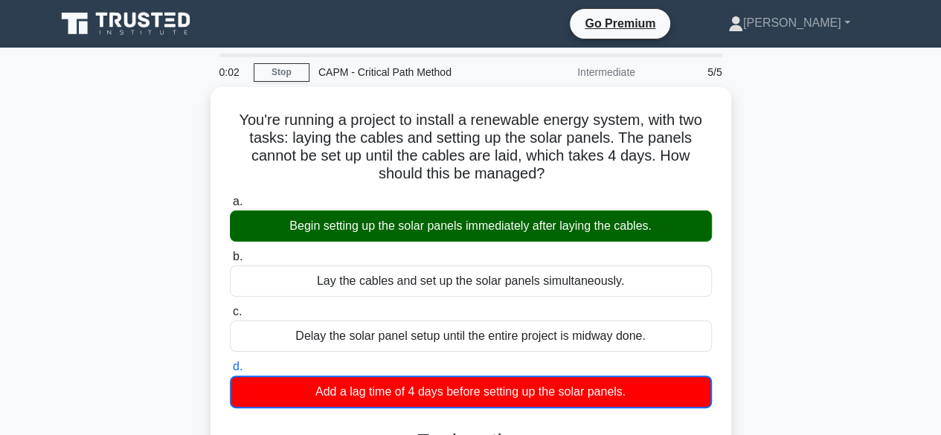
scroll to position [368, 0]
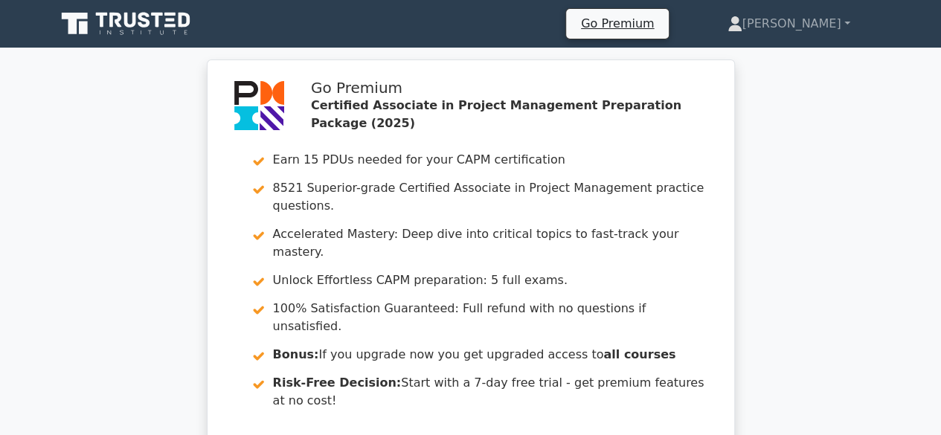
scroll to position [3, 0]
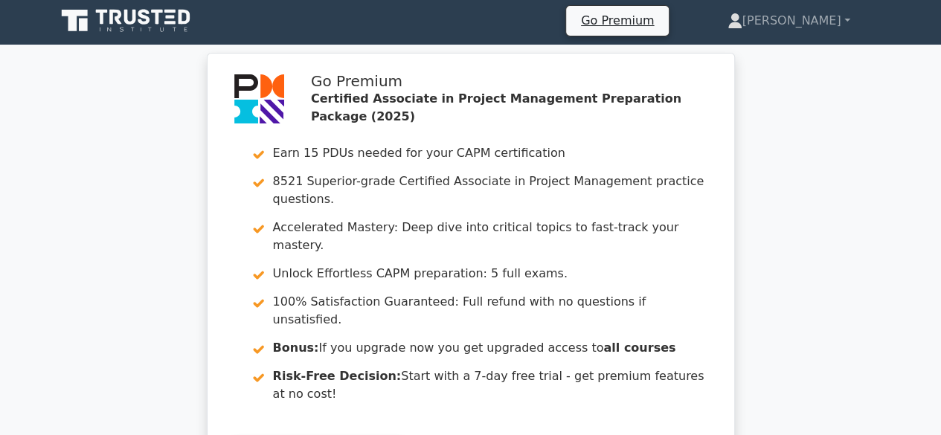
drag, startPoint x: 667, startPoint y: 218, endPoint x: 694, endPoint y: 160, distance: 63.9
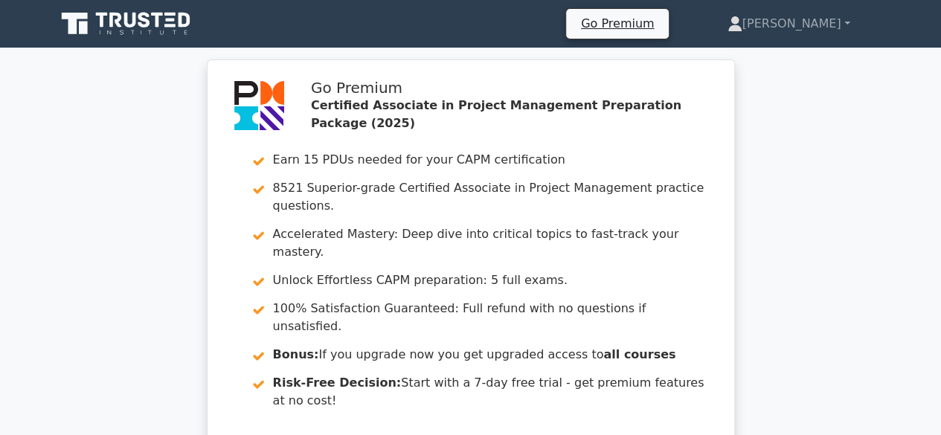
scroll to position [381, 0]
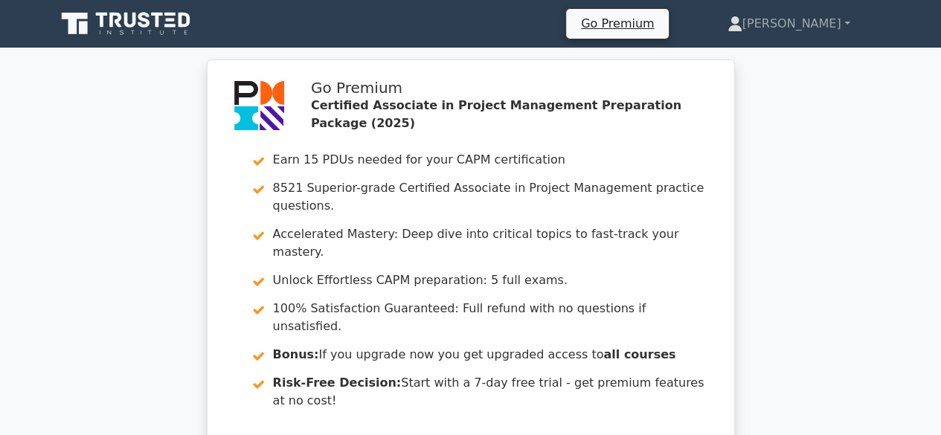
click at [863, 5] on nav "Go Premium [PERSON_NAME] Profile" at bounding box center [470, 24] width 941 height 48
click at [848, 28] on link "[PERSON_NAME]" at bounding box center [789, 24] width 194 height 30
click at [803, 57] on link "Profile" at bounding box center [752, 59] width 118 height 24
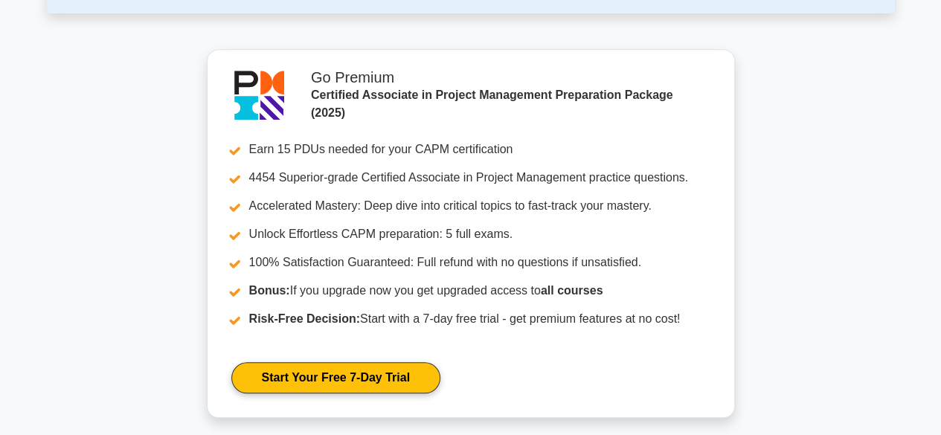
scroll to position [137, 0]
